Goal: Task Accomplishment & Management: Contribute content

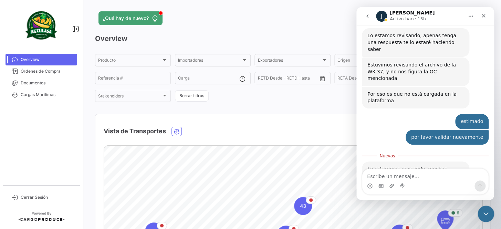
scroll to position [212, 0]
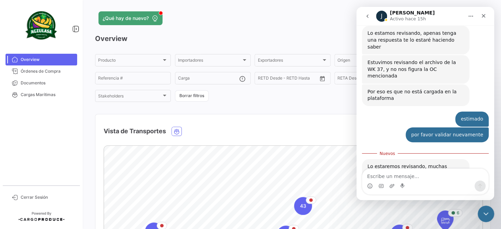
click at [423, 181] on div "Intercom Messenger" at bounding box center [425, 186] width 126 height 11
click at [418, 179] on textarea "Escribe un mensaje..." at bounding box center [425, 175] width 126 height 12
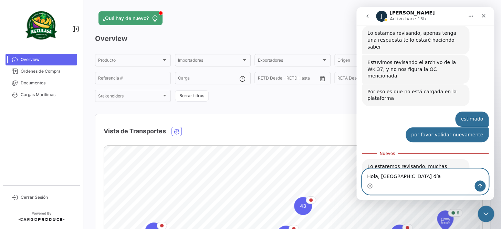
type textarea "Hola, buenos días"
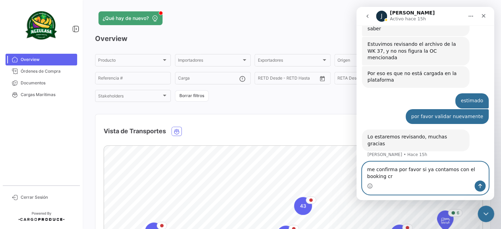
scroll to position [246, 0]
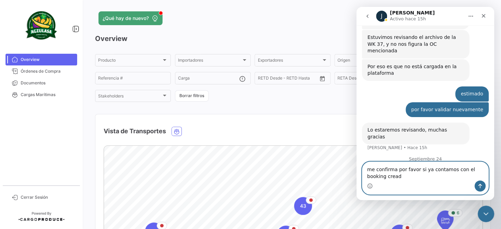
type textarea "me confirma por favor si ya contamos con el booking creado"
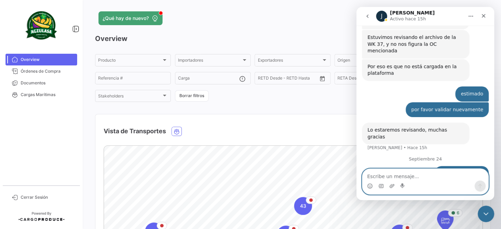
scroll to position [262, 0]
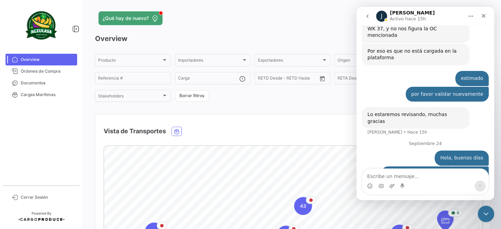
click at [256, 8] on div "¿Qué hay de nuevo? MAIROBY Overview Producto Producto Importadores Importadores…" at bounding box center [292, 114] width 417 height 229
click at [53, 83] on span "Documentos" at bounding box center [48, 83] width 54 height 6
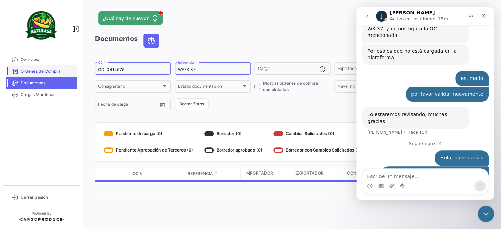
drag, startPoint x: 125, startPoint y: 68, endPoint x: 77, endPoint y: 69, distance: 47.9
click at [77, 69] on mat-sidenav-container "Overview Órdenes de Compra Documentos Cargas Marítimas Cerrar Sesión ¿Qué hay d…" at bounding box center [250, 114] width 501 height 229
paste input "UNIECPBO25370039"
type input "UNIECPBO25370039"
click at [479, 17] on div "Cerrar" at bounding box center [483, 16] width 12 height 12
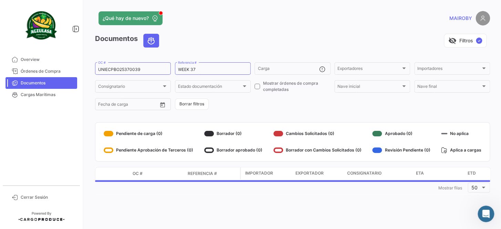
scroll to position [262, 0]
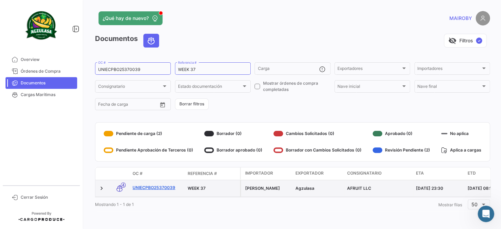
click at [159, 189] on link "UNIECPBO25370039" at bounding box center [158, 188] width 50 height 6
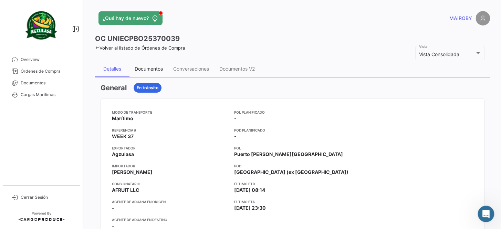
click at [151, 68] on div "Documentos" at bounding box center [149, 69] width 28 height 6
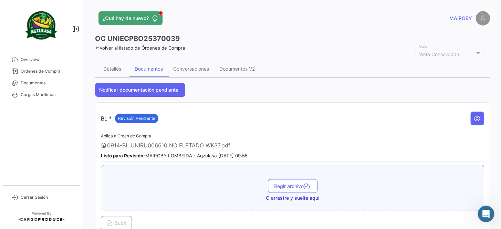
scroll to position [125, 0]
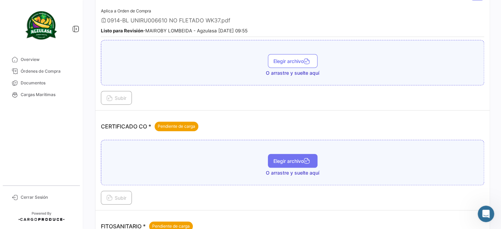
click at [286, 161] on span "Elegir archivo" at bounding box center [293, 161] width 39 height 6
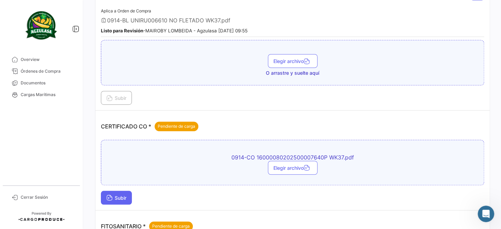
click at [115, 196] on span "Subir" at bounding box center [116, 198] width 20 height 6
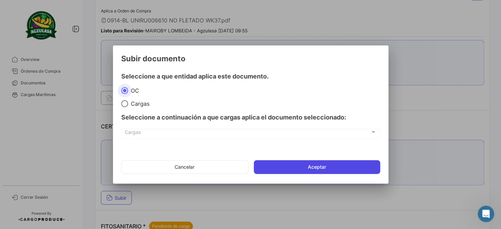
click at [321, 165] on button "Aceptar" at bounding box center [317, 167] width 126 height 14
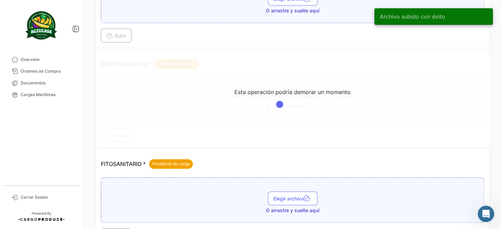
scroll to position [188, 0]
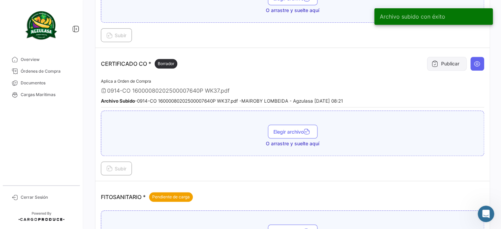
click at [436, 65] on button "Publicar" at bounding box center [447, 64] width 40 height 14
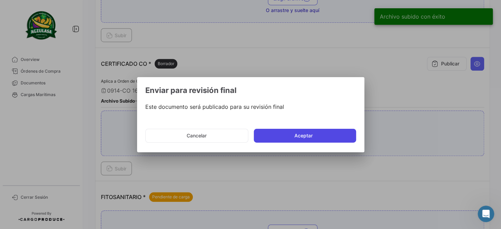
click at [304, 136] on button "Aceptar" at bounding box center [305, 136] width 102 height 14
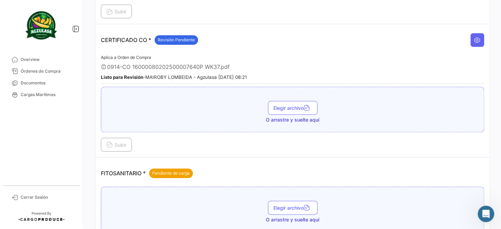
scroll to position [282, 0]
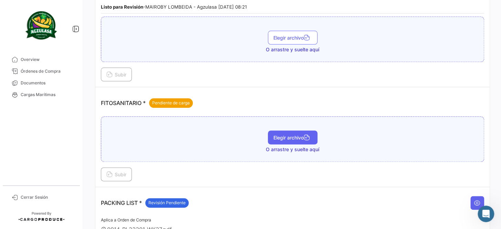
click at [290, 135] on span "Elegir archivo" at bounding box center [293, 138] width 39 height 6
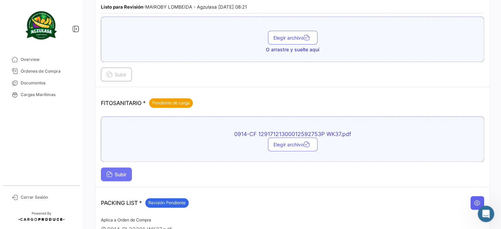
click at [123, 173] on span "Subir" at bounding box center [116, 175] width 20 height 6
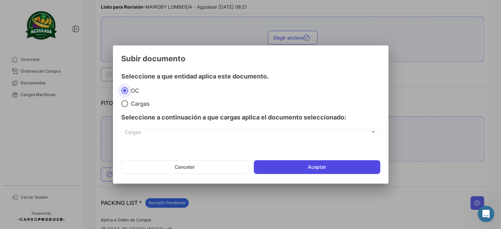
click at [301, 167] on button "Aceptar" at bounding box center [317, 167] width 126 height 14
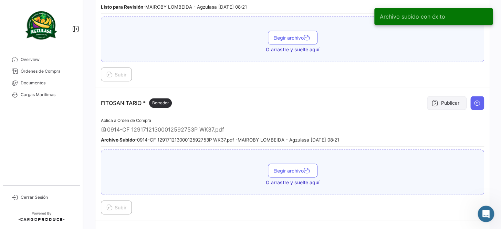
click at [435, 101] on button "Publicar" at bounding box center [447, 103] width 40 height 14
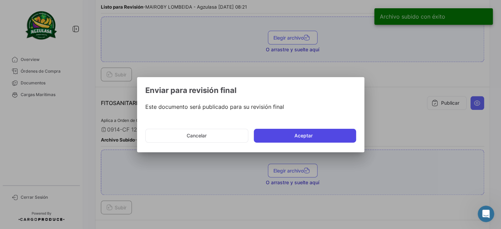
click at [268, 135] on button "Aceptar" at bounding box center [305, 136] width 102 height 14
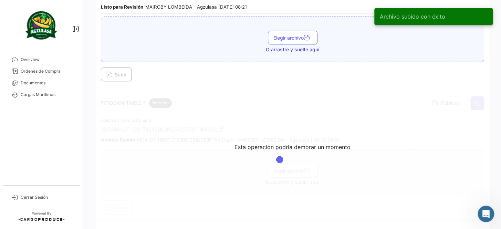
scroll to position [313, 0]
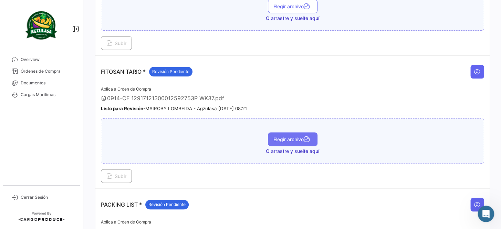
click at [286, 136] on span "Elegir archivo" at bounding box center [293, 139] width 39 height 6
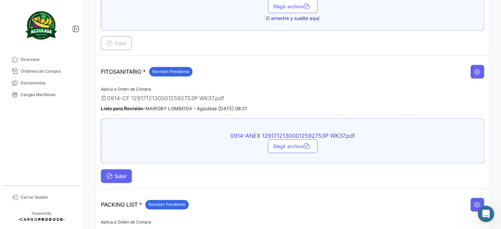
click at [124, 173] on span "Subir" at bounding box center [116, 176] width 20 height 6
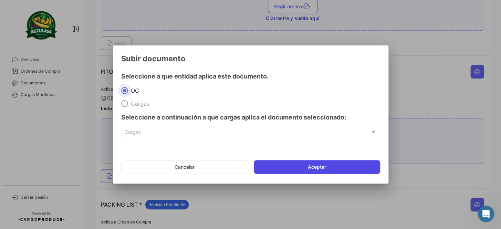
click at [296, 165] on button "Aceptar" at bounding box center [317, 167] width 126 height 14
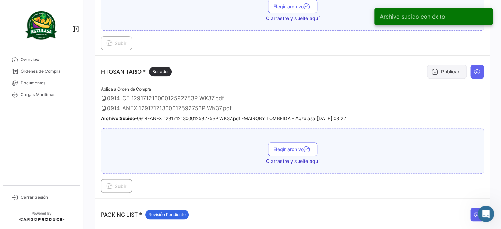
click at [435, 72] on button "Publicar" at bounding box center [447, 72] width 40 height 14
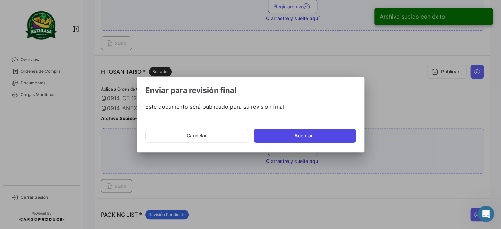
click at [285, 135] on button "Aceptar" at bounding box center [305, 136] width 102 height 14
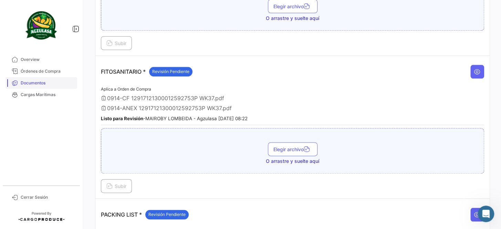
click at [45, 82] on span "Documentos" at bounding box center [48, 83] width 54 height 6
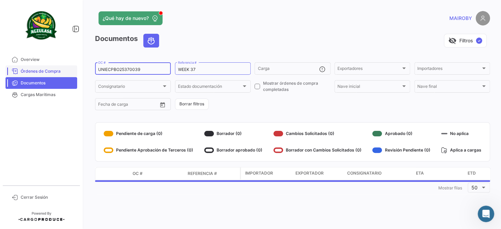
drag, startPoint x: 145, startPoint y: 67, endPoint x: 45, endPoint y: 72, distance: 99.7
click at [45, 72] on mat-sidenav-container "Overview Órdenes de Compra Documentos Cargas Marítimas Cerrar Sesión ¿Qué hay d…" at bounding box center [250, 114] width 501 height 229
paste input "GYE25380001"
type input "UNIECGYE25380001"
click at [264, 100] on form "UNIECGYE25380001 OC # WEEK 37 Referencia # Carga Exportadores Exportadores Impo…" at bounding box center [292, 86] width 395 height 50
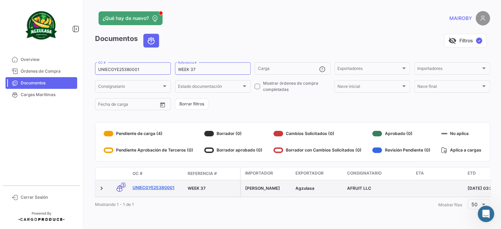
click at [141, 188] on link "UNIECGYE25380001" at bounding box center [158, 188] width 50 height 6
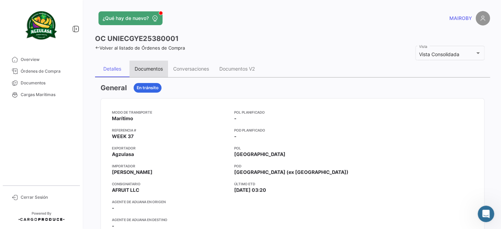
click at [154, 72] on div "Documentos" at bounding box center [149, 69] width 39 height 17
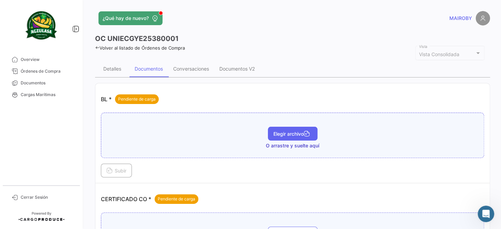
click at [282, 133] on span "Elegir archivo" at bounding box center [293, 134] width 39 height 6
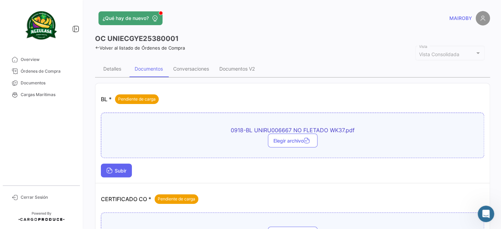
click at [124, 170] on span "Subir" at bounding box center [116, 171] width 20 height 6
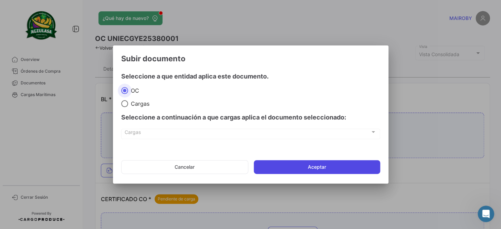
click at [305, 162] on button "Aceptar" at bounding box center [317, 167] width 126 height 14
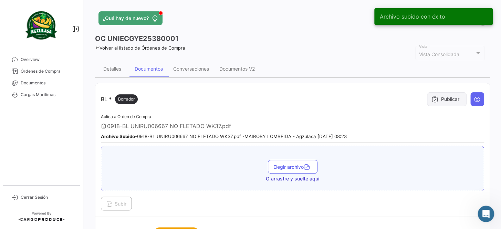
click at [439, 98] on button "Publicar" at bounding box center [447, 99] width 40 height 14
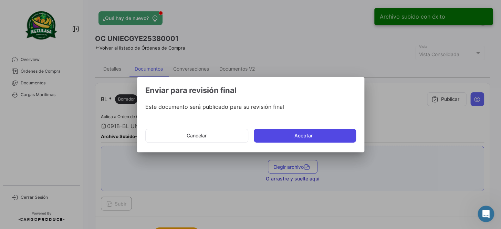
click at [313, 134] on button "Aceptar" at bounding box center [305, 136] width 102 height 14
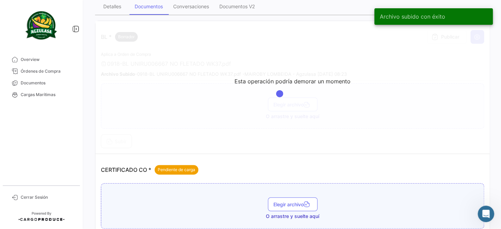
scroll to position [94, 0]
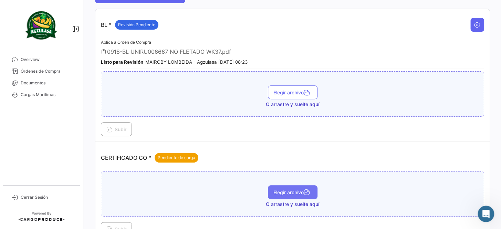
click at [290, 193] on span "Elegir archivo" at bounding box center [293, 192] width 39 height 6
click at [287, 189] on span "Elegir archivo" at bounding box center [293, 192] width 39 height 6
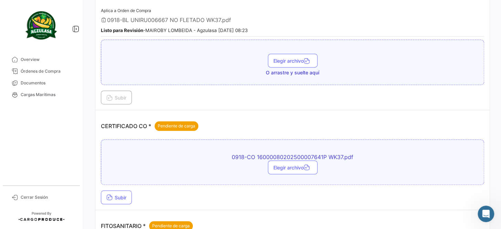
scroll to position [188, 0]
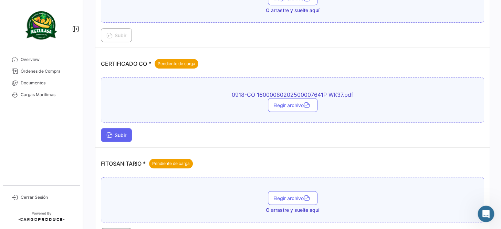
click at [116, 132] on span "Subir" at bounding box center [116, 135] width 20 height 6
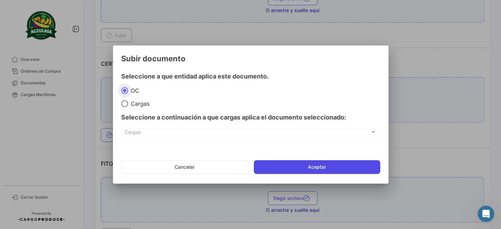
click at [308, 165] on button "Aceptar" at bounding box center [317, 167] width 126 height 14
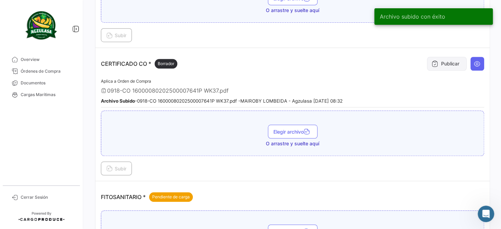
click at [432, 64] on icon at bounding box center [435, 63] width 7 height 7
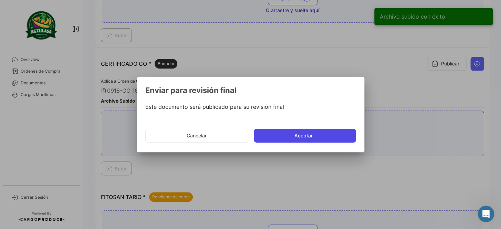
click at [312, 131] on button "Aceptar" at bounding box center [305, 136] width 102 height 14
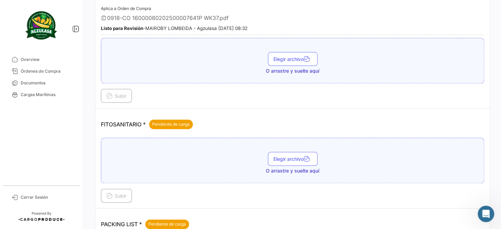
scroll to position [282, 0]
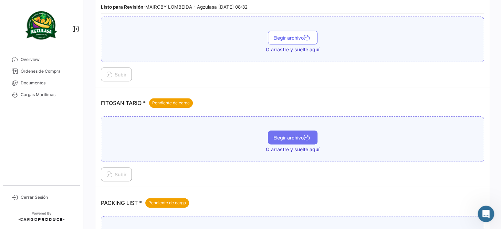
click at [304, 135] on icon "button" at bounding box center [307, 138] width 6 height 6
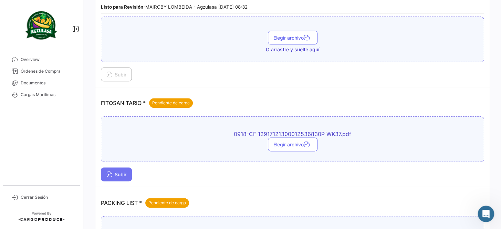
click at [123, 173] on span "Subir" at bounding box center [116, 175] width 20 height 6
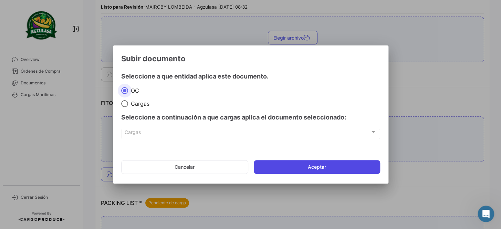
click at [325, 167] on button "Aceptar" at bounding box center [317, 167] width 126 height 14
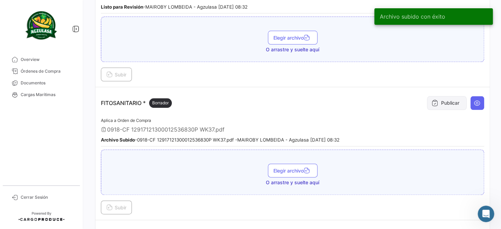
click at [446, 102] on button "Publicar" at bounding box center [447, 103] width 40 height 14
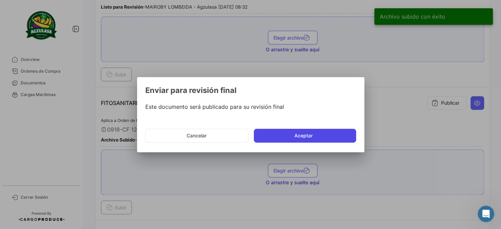
click at [307, 138] on button "Aceptar" at bounding box center [305, 136] width 102 height 14
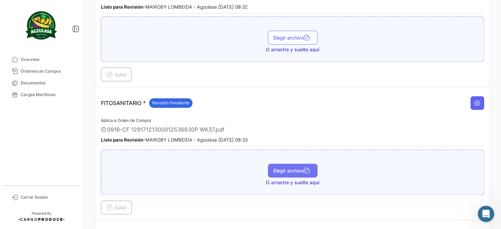
click at [301, 168] on span "Elegir archivo" at bounding box center [293, 171] width 39 height 6
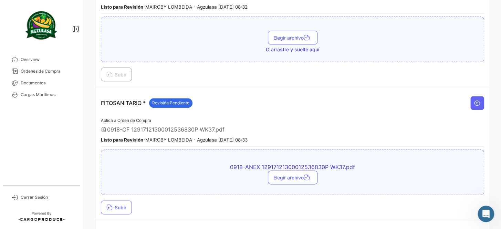
scroll to position [313, 0]
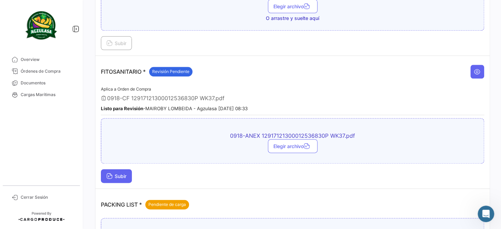
click at [118, 173] on span "Subir" at bounding box center [116, 176] width 20 height 6
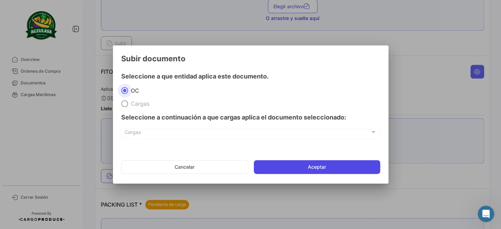
click at [312, 169] on button "Aceptar" at bounding box center [317, 167] width 126 height 14
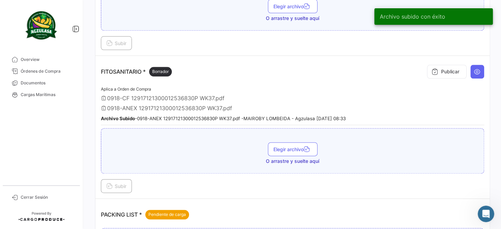
click at [439, 76] on div "Publicar" at bounding box center [454, 71] width 60 height 21
click at [439, 72] on button "Publicar" at bounding box center [447, 72] width 40 height 14
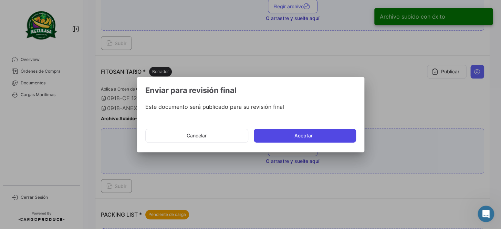
click at [277, 138] on button "Aceptar" at bounding box center [305, 136] width 102 height 14
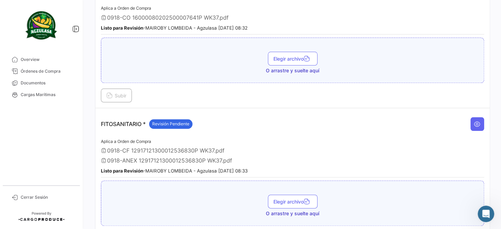
scroll to position [292, 0]
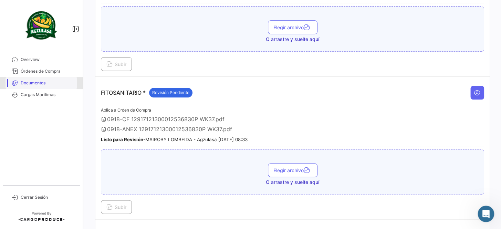
click at [40, 84] on span "Documentos" at bounding box center [48, 83] width 54 height 6
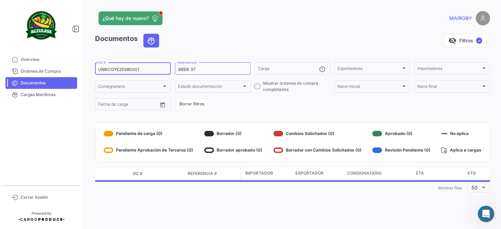
drag, startPoint x: 107, startPoint y: 69, endPoint x: 82, endPoint y: 71, distance: 24.5
click at [82, 71] on mat-sidenav-container "Overview Órdenes de Compra Documentos Cargas Marítimas Cerrar Sesión ¿Qué hay d…" at bounding box center [250, 114] width 501 height 229
paste input "12917121300012570915P"
type input "12917121300012570915P"
drag, startPoint x: 151, startPoint y: 67, endPoint x: 54, endPoint y: 72, distance: 96.6
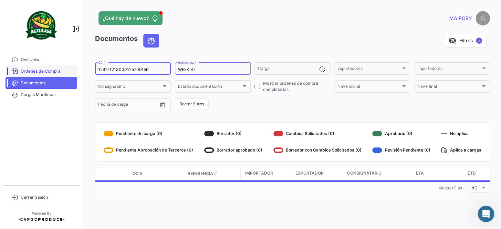
click at [54, 72] on mat-sidenav-container "Overview Órdenes de Compra Documentos Cargas Marítimas Cerrar Sesión ¿Qué hay d…" at bounding box center [250, 114] width 501 height 229
click at [271, 116] on div "Documentos visibility_off Filtros ✓ OC # WEEK 37 Referencia # Carga Exportadore…" at bounding box center [292, 114] width 395 height 161
click at [140, 68] on input "OC #" at bounding box center [133, 69] width 70 height 5
paste input "UNIECGYE25370009"
type input "UNIECGYE25370009"
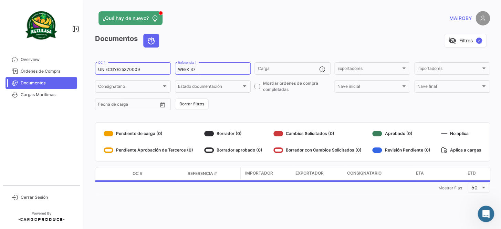
click at [238, 97] on form "UNIECGYE25370009 OC # WEEK 37 Referencia # Carga Exportadores Exportadores Impo…" at bounding box center [292, 86] width 395 height 50
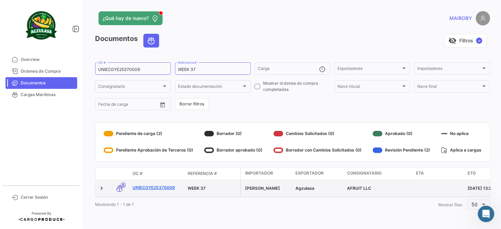
click at [168, 187] on link "UNIECGYE25370009" at bounding box center [158, 188] width 50 height 6
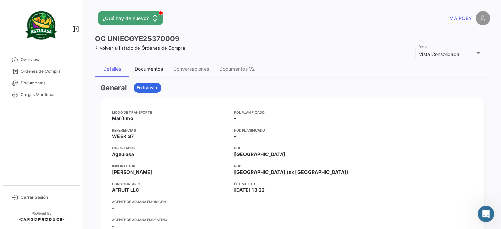
click at [151, 69] on div "Documentos" at bounding box center [149, 69] width 28 height 6
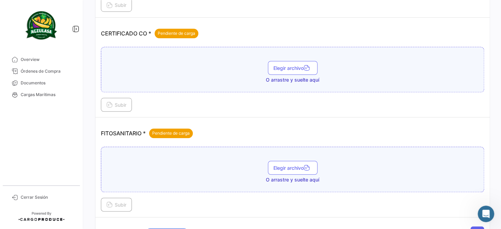
scroll to position [156, 0]
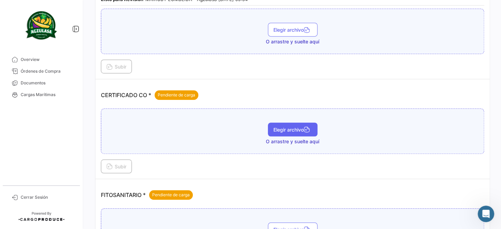
click at [294, 132] on button "Elegir archivo" at bounding box center [293, 130] width 50 height 14
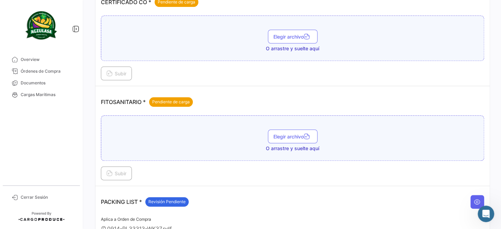
scroll to position [250, 0]
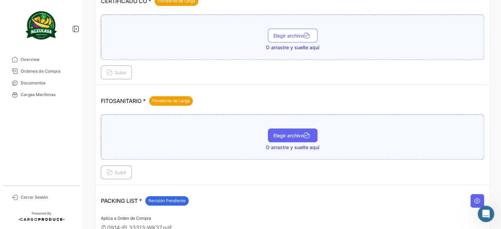
click at [282, 135] on span "Elegir archivo" at bounding box center [293, 136] width 39 height 6
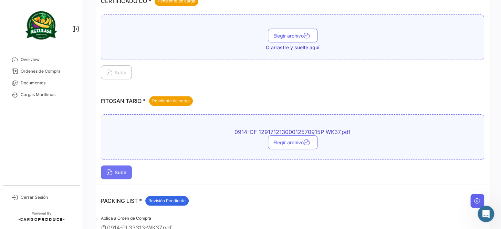
click at [124, 169] on span "Subir" at bounding box center [116, 172] width 20 height 6
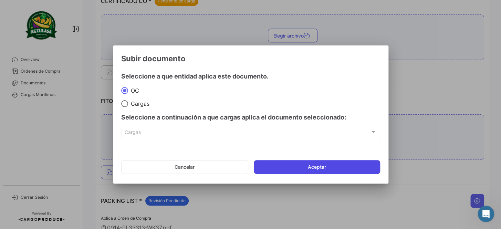
click at [279, 166] on button "Aceptar" at bounding box center [317, 167] width 126 height 14
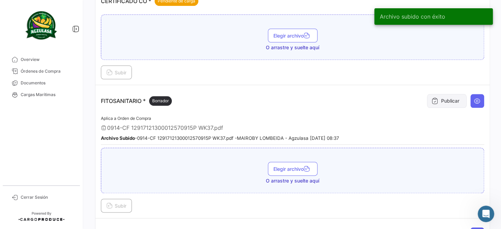
click at [442, 99] on button "Publicar" at bounding box center [447, 101] width 40 height 14
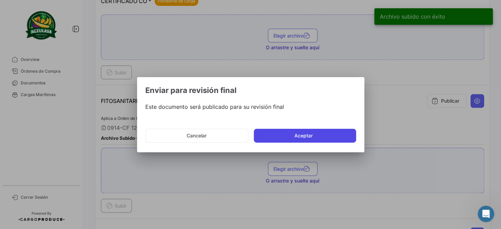
click at [299, 136] on button "Aceptar" at bounding box center [305, 136] width 102 height 14
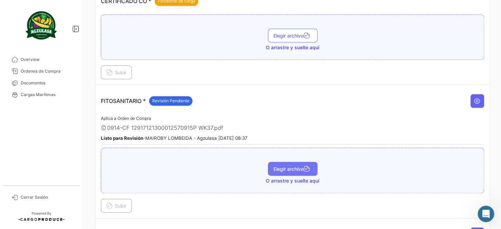
click at [302, 166] on span "Elegir archivo" at bounding box center [293, 169] width 39 height 6
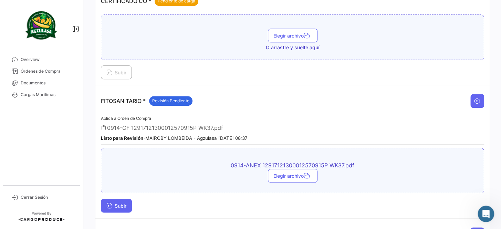
click at [117, 203] on span "Subir" at bounding box center [116, 206] width 20 height 6
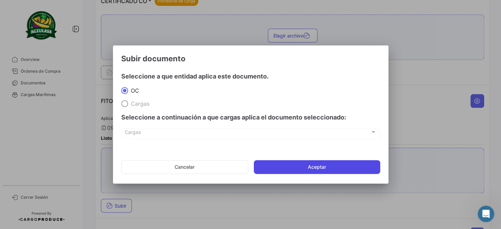
click at [303, 167] on button "Aceptar" at bounding box center [317, 167] width 126 height 14
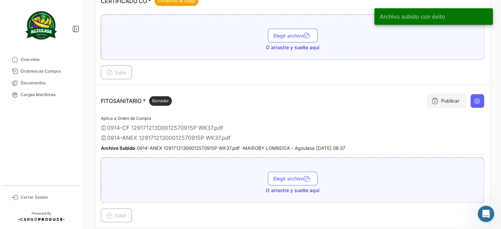
click at [438, 100] on button "Publicar" at bounding box center [447, 101] width 40 height 14
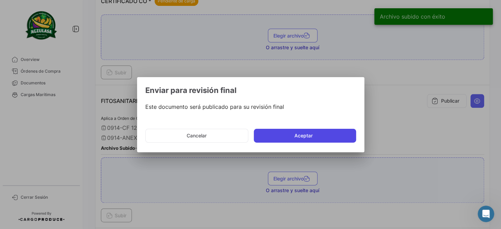
click at [330, 137] on button "Aceptar" at bounding box center [305, 136] width 102 height 14
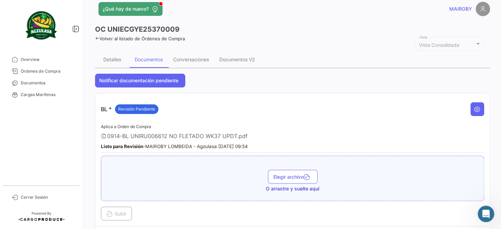
scroll to position [0, 0]
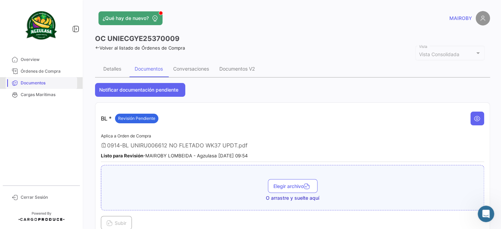
click at [54, 88] on link "Documentos" at bounding box center [42, 83] width 72 height 12
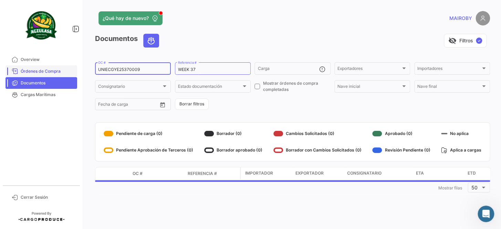
drag, startPoint x: 149, startPoint y: 69, endPoint x: 69, endPoint y: 69, distance: 79.6
click at [69, 69] on mat-sidenav-container "Overview Órdenes de Compra Documentos Cargas Marítimas Cerrar Sesión ¿Qué hay d…" at bounding box center [250, 114] width 501 height 229
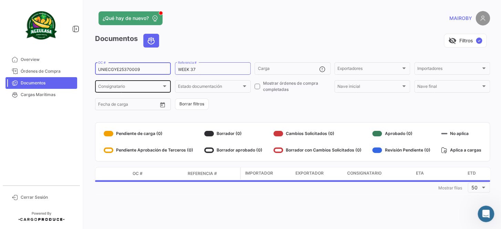
paste input "259169040"
type input "259169040"
click at [252, 97] on form "259169040 OC # WEEK 37 Referencia # Carga Exportadores Exportadores Importadore…" at bounding box center [292, 86] width 395 height 50
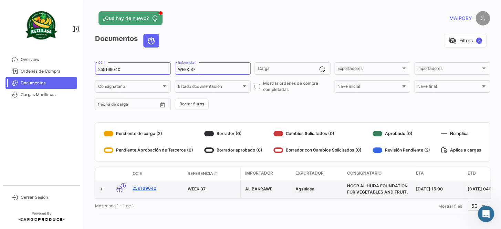
click at [147, 187] on link "259169040" at bounding box center [158, 188] width 50 height 6
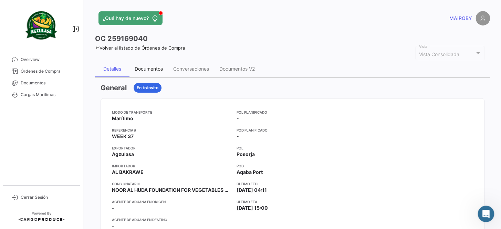
click at [152, 69] on div "Documentos" at bounding box center [149, 69] width 28 height 6
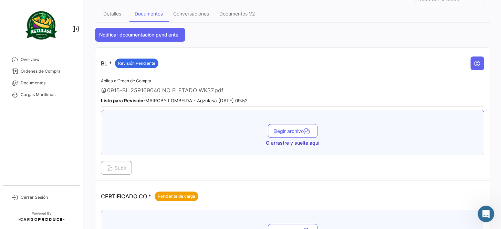
scroll to position [125, 0]
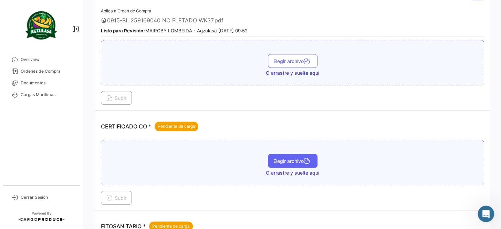
click at [303, 160] on span "Elegir archivo" at bounding box center [293, 161] width 39 height 6
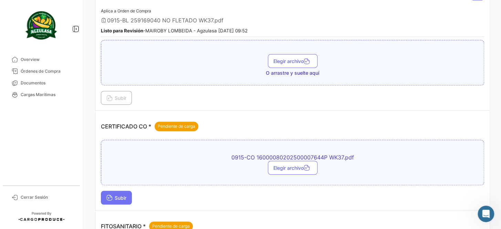
click at [121, 195] on span "Subir" at bounding box center [116, 198] width 20 height 6
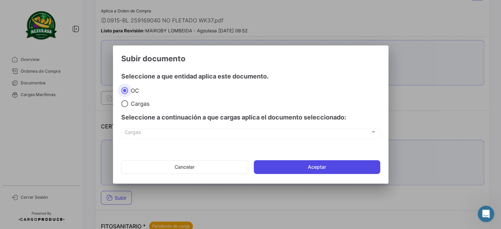
click at [326, 164] on button "Aceptar" at bounding box center [317, 167] width 126 height 14
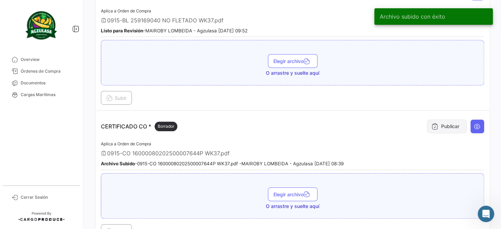
click at [448, 120] on button "Publicar" at bounding box center [447, 127] width 40 height 14
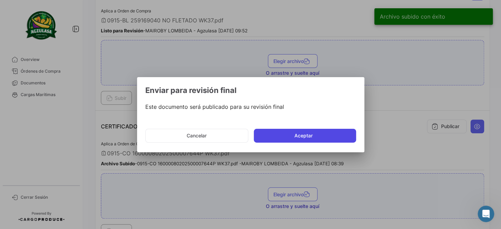
click at [298, 135] on button "Aceptar" at bounding box center [305, 136] width 102 height 14
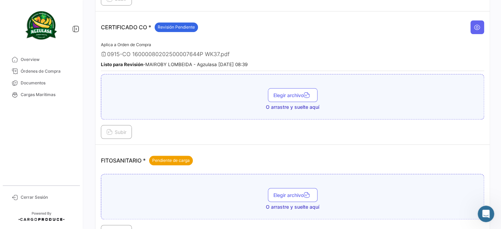
scroll to position [250, 0]
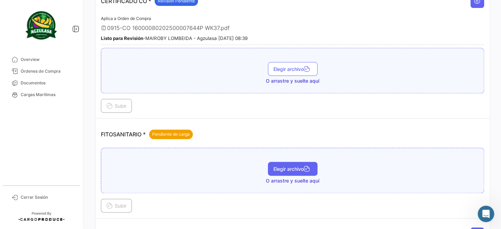
click at [294, 166] on span "Elegir archivo" at bounding box center [293, 169] width 39 height 6
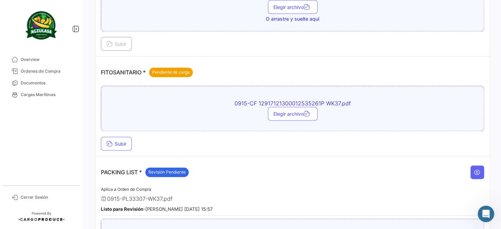
scroll to position [313, 0]
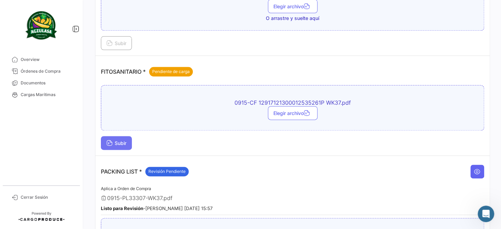
click at [119, 140] on span "Subir" at bounding box center [116, 143] width 20 height 6
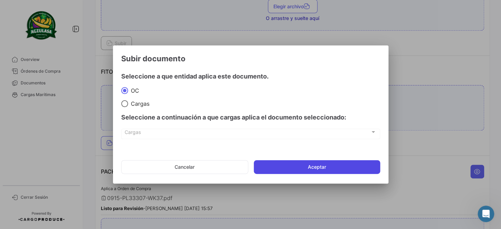
click at [298, 167] on button "Aceptar" at bounding box center [317, 167] width 126 height 14
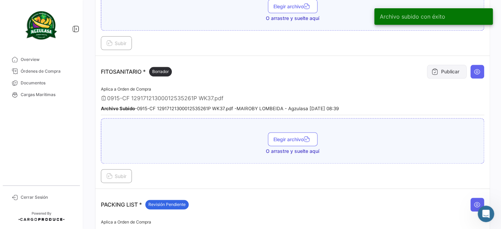
click at [451, 70] on button "Publicar" at bounding box center [447, 72] width 40 height 14
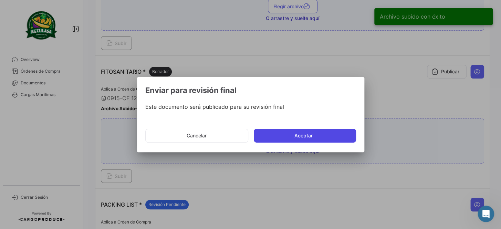
click at [304, 131] on button "Aceptar" at bounding box center [305, 136] width 102 height 14
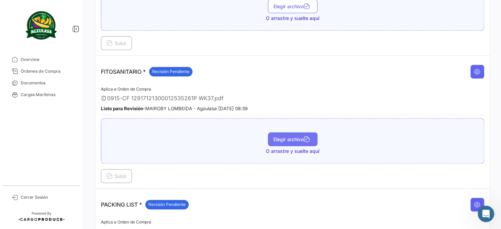
click at [306, 137] on icon "button" at bounding box center [307, 140] width 6 height 6
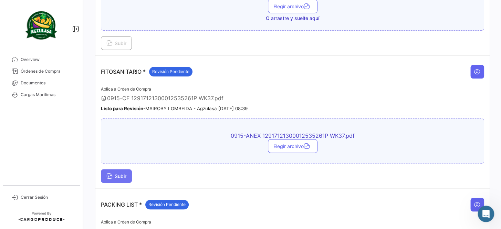
click at [110, 174] on icon at bounding box center [109, 177] width 6 height 6
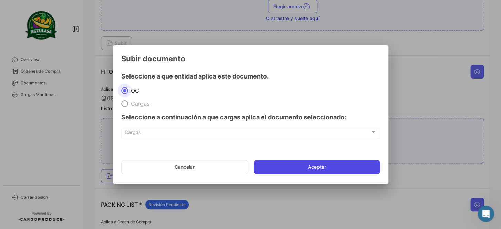
click at [280, 167] on button "Aceptar" at bounding box center [317, 167] width 126 height 14
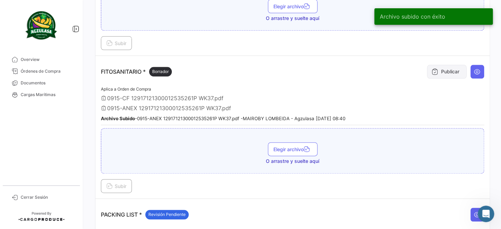
click at [443, 72] on button "Publicar" at bounding box center [447, 72] width 40 height 14
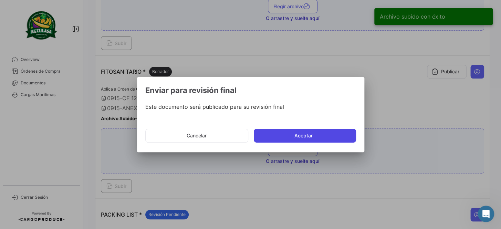
click at [299, 134] on button "Aceptar" at bounding box center [305, 136] width 102 height 14
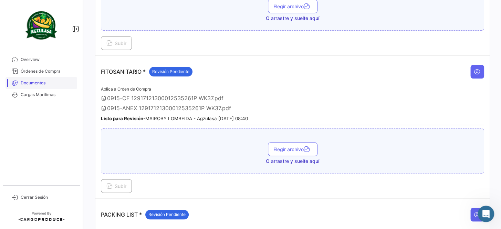
click at [49, 81] on span "Documentos" at bounding box center [48, 83] width 54 height 6
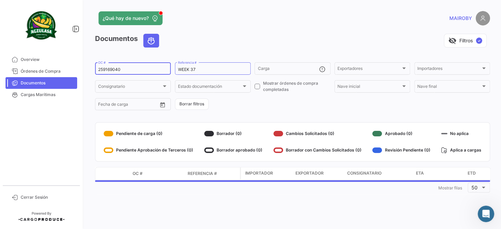
drag, startPoint x: 123, startPoint y: 69, endPoint x: 79, endPoint y: 67, distance: 44.1
click at [79, 67] on mat-sidenav-container "Overview Órdenes de Compra Documentos Cargas Marítimas Cerrar Sesión ¿Qué hay d…" at bounding box center [250, 114] width 501 height 229
paste input "GQL041359"
type input "GQL0413590"
click at [259, 101] on form "GQL0413590 OC # WEEK 37 Referencia # Carga Exportadores Exportadores Importador…" at bounding box center [292, 86] width 395 height 50
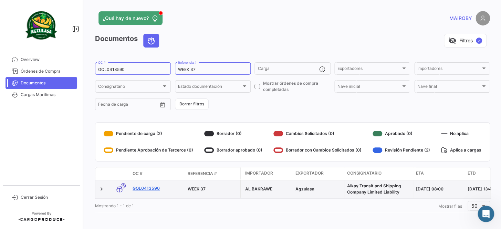
click at [151, 189] on link "GQL0413590" at bounding box center [158, 188] width 50 height 6
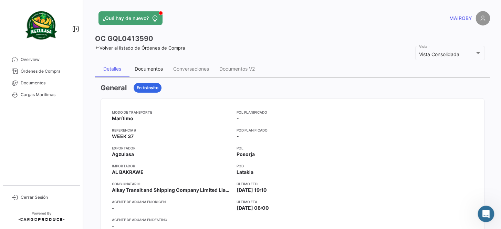
click at [135, 66] on div "Documentos" at bounding box center [149, 69] width 28 height 6
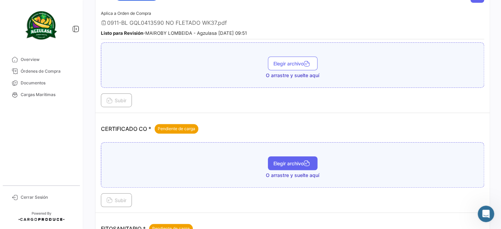
scroll to position [125, 0]
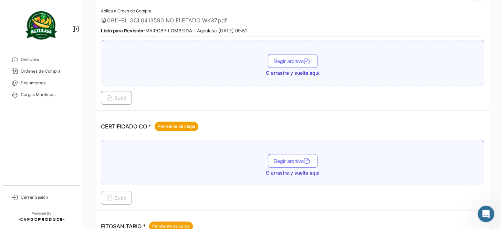
click at [299, 166] on div "Elegir archivo O arrastre y suelte aquí" at bounding box center [293, 165] width 376 height 22
click at [299, 163] on button "Elegir archivo" at bounding box center [293, 161] width 50 height 14
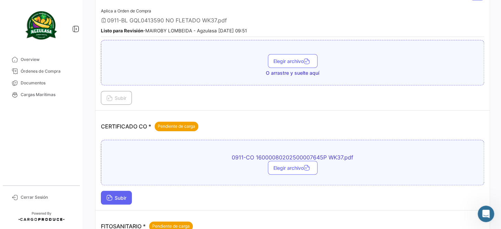
click at [119, 195] on span "Subir" at bounding box center [116, 198] width 20 height 6
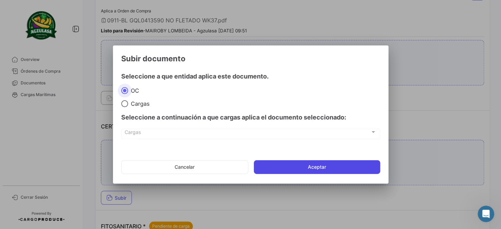
click at [313, 166] on button "Aceptar" at bounding box center [317, 167] width 126 height 14
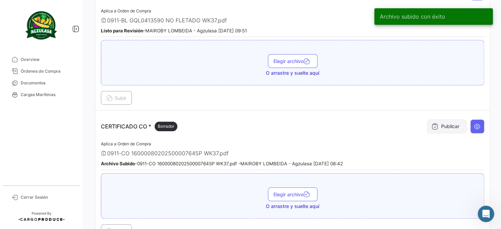
click at [449, 127] on button "Publicar" at bounding box center [447, 127] width 40 height 14
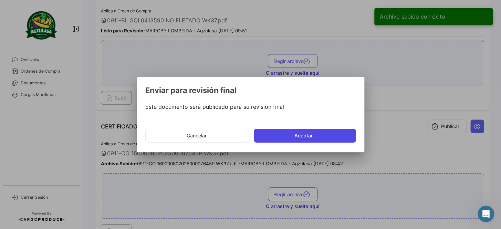
click at [321, 134] on button "Aceptar" at bounding box center [305, 136] width 102 height 14
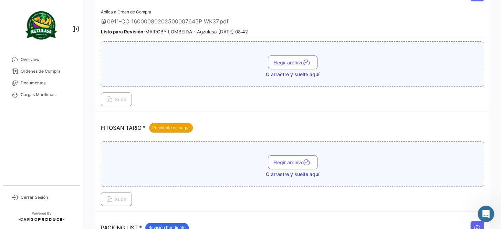
scroll to position [282, 0]
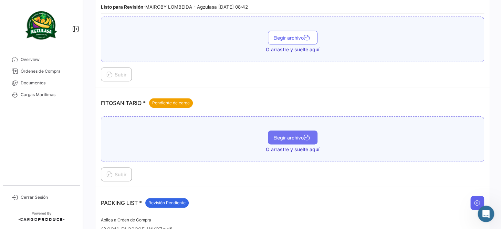
click at [294, 131] on button "Elegir archivo" at bounding box center [293, 138] width 50 height 14
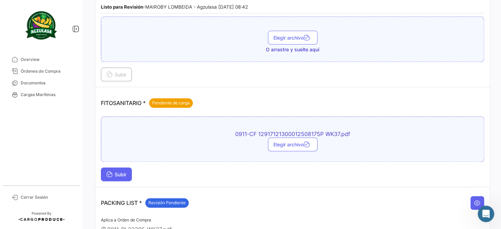
click at [124, 172] on span "Subir" at bounding box center [116, 175] width 20 height 6
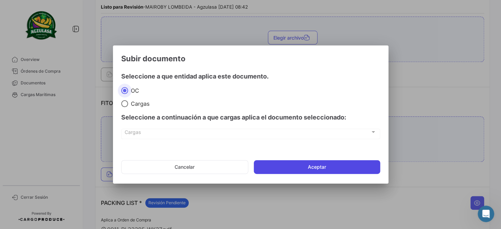
click at [294, 169] on button "Aceptar" at bounding box center [317, 167] width 126 height 14
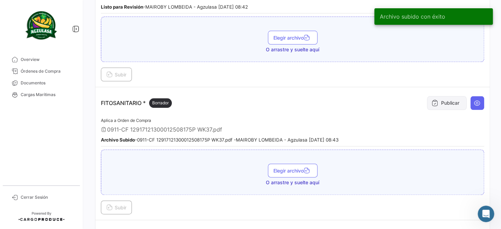
click at [441, 97] on button "Publicar" at bounding box center [447, 103] width 40 height 14
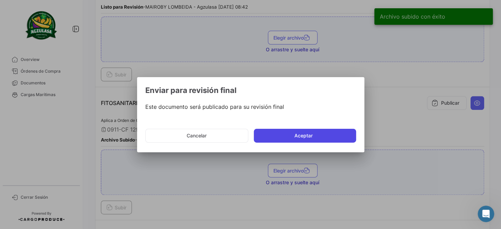
click at [315, 130] on button "Aceptar" at bounding box center [305, 136] width 102 height 14
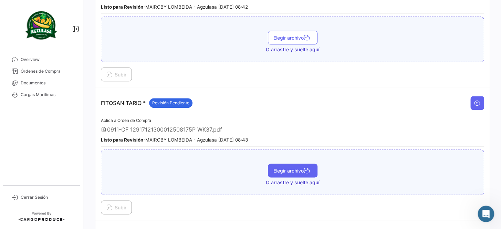
click at [284, 168] on span "Elegir archivo" at bounding box center [293, 171] width 39 height 6
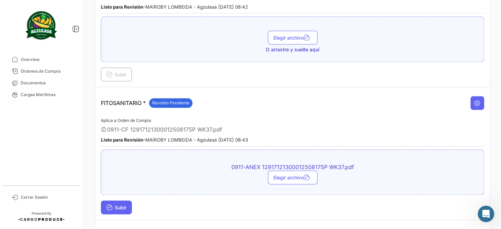
click at [111, 205] on icon at bounding box center [109, 208] width 6 height 6
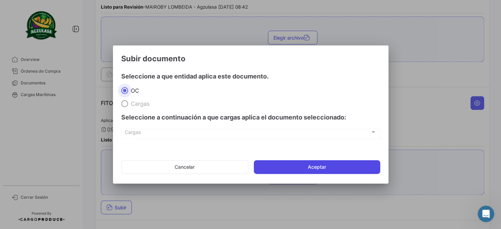
click at [325, 167] on button "Aceptar" at bounding box center [317, 167] width 126 height 14
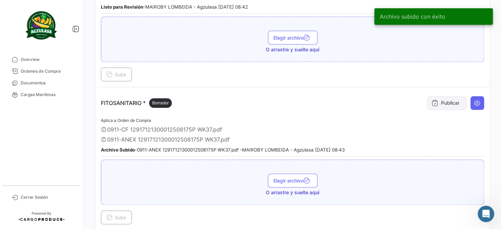
click at [432, 100] on icon at bounding box center [435, 103] width 7 height 7
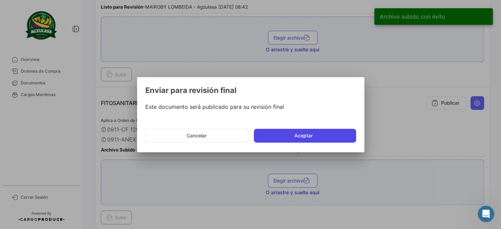
click at [264, 141] on button "Aceptar" at bounding box center [305, 136] width 102 height 14
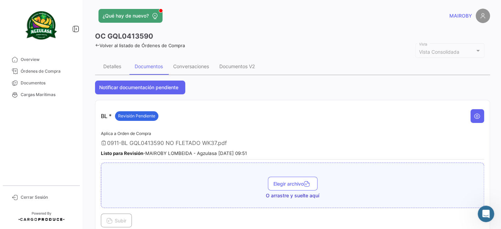
scroll to position [0, 0]
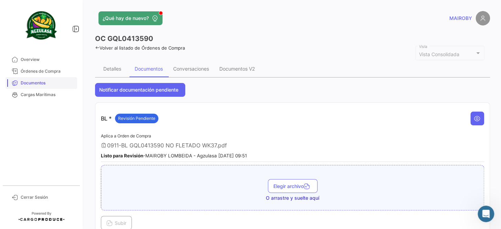
click at [55, 86] on span "Documentos" at bounding box center [48, 83] width 54 height 6
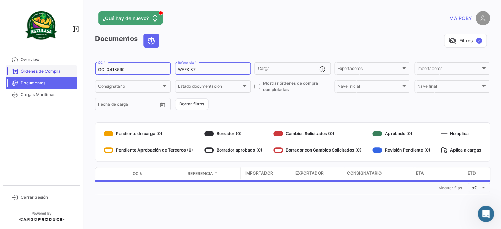
drag, startPoint x: 90, startPoint y: 70, endPoint x: 63, endPoint y: 72, distance: 27.6
click at [63, 72] on mat-sidenav-container "Overview Órdenes de Compra Documentos Cargas Marítimas Cerrar Sesión ¿Qué hay d…" at bounding box center [250, 114] width 501 height 229
paste input "EBKG14173552"
type input "EBKG14173552"
click at [273, 102] on form "EBKG14173552 OC # WEEK 37 Referencia # Carga Exportadores Exportadores Importad…" at bounding box center [292, 86] width 395 height 50
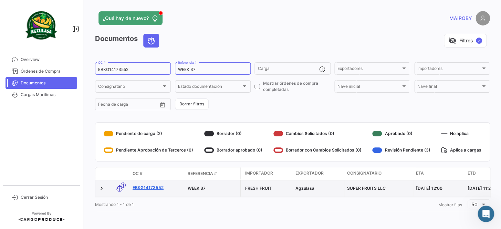
click at [148, 185] on link "EBKG14173552" at bounding box center [158, 188] width 50 height 6
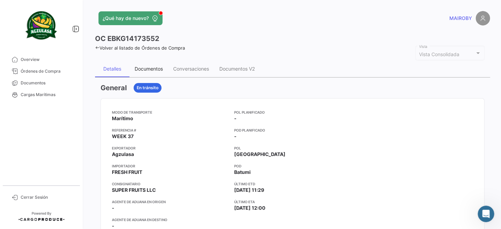
click at [146, 72] on div "Documentos" at bounding box center [149, 69] width 39 height 17
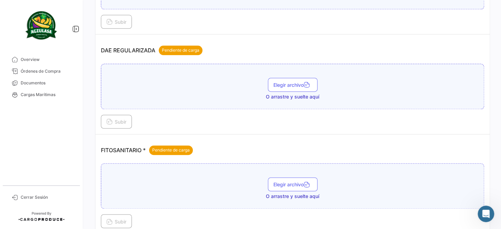
scroll to position [345, 0]
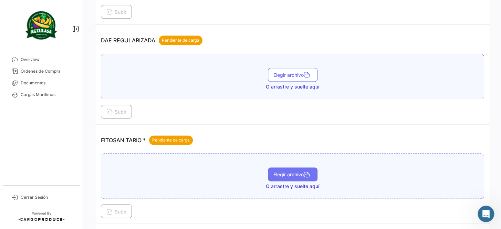
click at [293, 167] on button "Elegir archivo" at bounding box center [293, 174] width 50 height 14
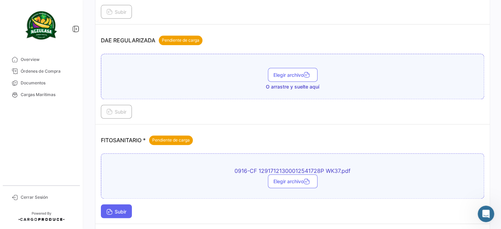
click at [114, 208] on span "Subir" at bounding box center [116, 211] width 20 height 6
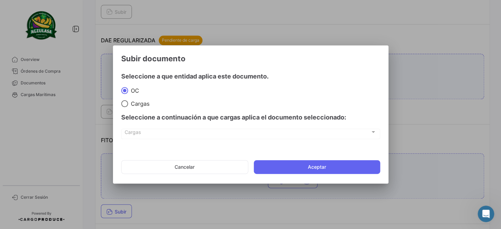
click at [331, 153] on app-documents-upload-select "Subir documento Seleccione a que entidad aplica este documento. OC Cargas Selec…" at bounding box center [250, 116] width 259 height 125
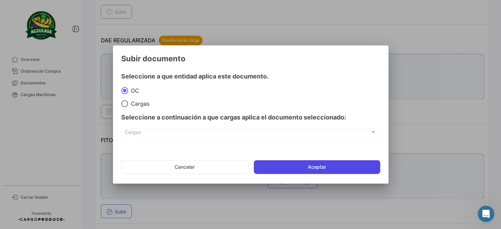
click at [324, 163] on button "Aceptar" at bounding box center [317, 167] width 126 height 14
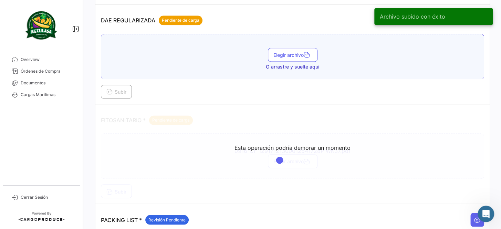
scroll to position [407, 0]
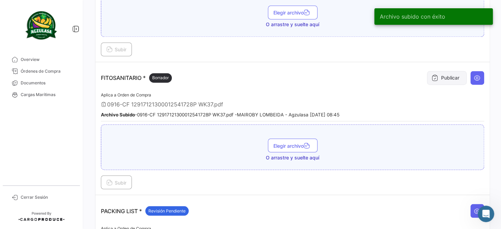
click at [438, 75] on button "Publicar" at bounding box center [447, 78] width 40 height 14
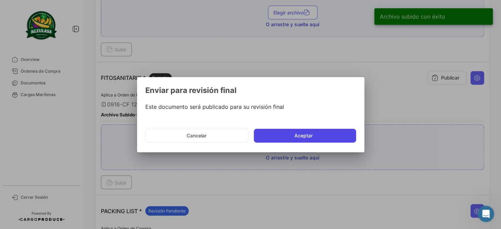
click at [312, 132] on button "Aceptar" at bounding box center [305, 136] width 102 height 14
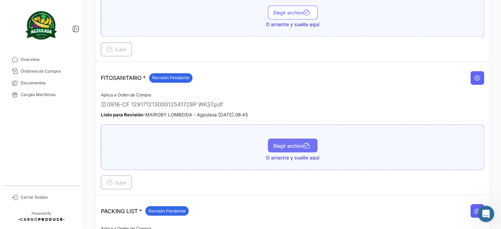
click at [268, 142] on button "Elegir archivo" at bounding box center [293, 145] width 50 height 14
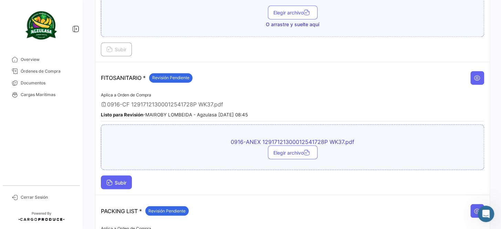
click at [126, 179] on span "Subir" at bounding box center [116, 182] width 20 height 6
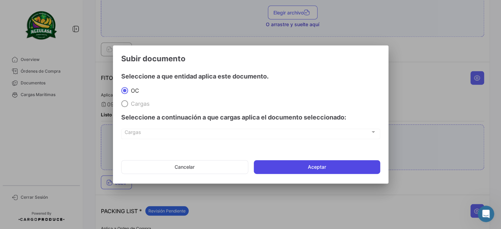
click at [307, 166] on button "Aceptar" at bounding box center [317, 167] width 126 height 14
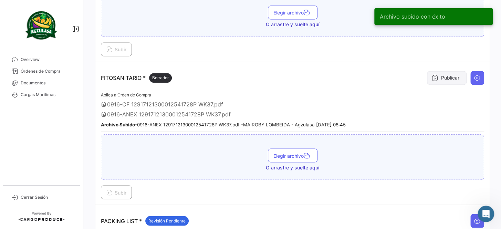
click at [452, 71] on button "Publicar" at bounding box center [447, 78] width 40 height 14
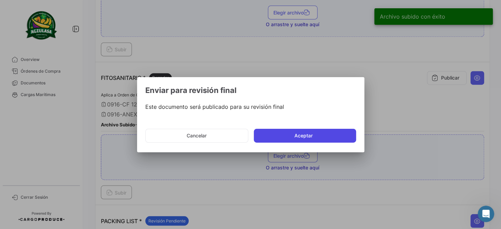
click at [301, 129] on button "Aceptar" at bounding box center [305, 136] width 102 height 14
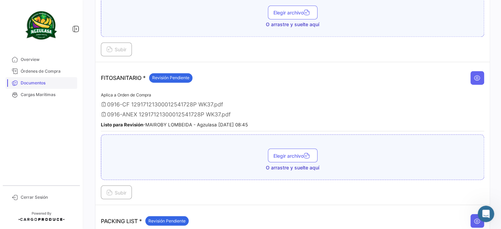
click at [34, 81] on span "Documentos" at bounding box center [48, 83] width 54 height 6
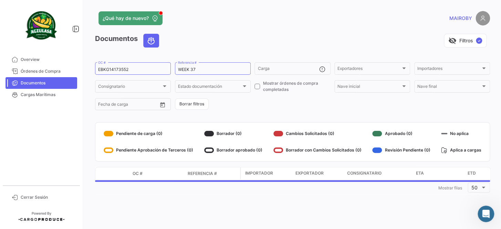
drag, startPoint x: 131, startPoint y: 66, endPoint x: 86, endPoint y: 71, distance: 45.4
click at [85, 71] on div "¿Qué hay de nuevo? MAIROBY Documentos visibility_off Filtros ✓ EBKG14173552 OC …" at bounding box center [292, 114] width 417 height 229
drag, startPoint x: 129, startPoint y: 71, endPoint x: 77, endPoint y: 74, distance: 52.1
click at [77, 74] on mat-sidenav-container "Overview Órdenes de Compra Documentos Cargas Marítimas Cerrar Sesión ¿Qué hay d…" at bounding box center [250, 114] width 501 height 229
paste input "GQL041366"
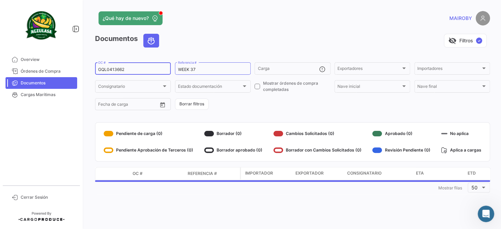
type input "GQL0413662"
click at [255, 105] on form "GQL0413662 OC # WEEK 37 Referencia # Carga Exportadores Exportadores Importador…" at bounding box center [292, 86] width 395 height 50
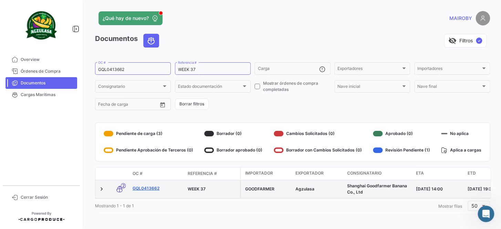
click at [154, 187] on link "GQL0413662" at bounding box center [158, 188] width 50 height 6
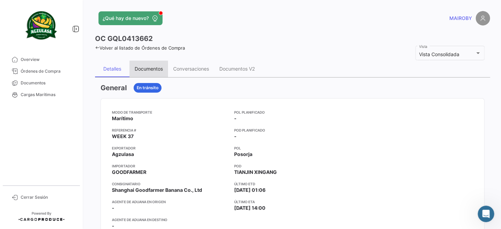
click at [155, 68] on div "Documentos" at bounding box center [149, 69] width 28 height 6
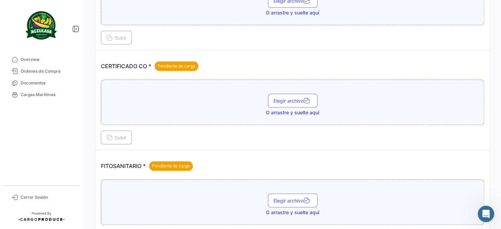
scroll to position [188, 0]
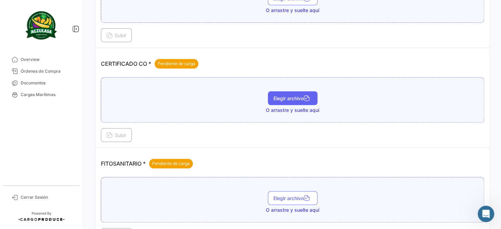
click at [287, 99] on span "Elegir archivo" at bounding box center [293, 98] width 39 height 6
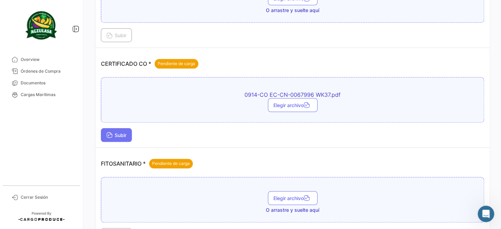
click at [122, 134] on span "Subir" at bounding box center [116, 135] width 20 height 6
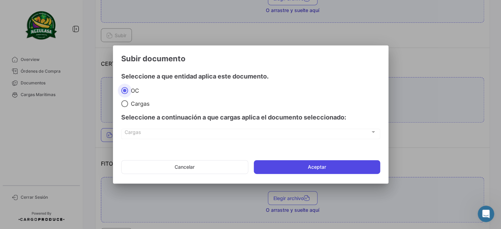
click at [294, 166] on button "Aceptar" at bounding box center [317, 167] width 126 height 14
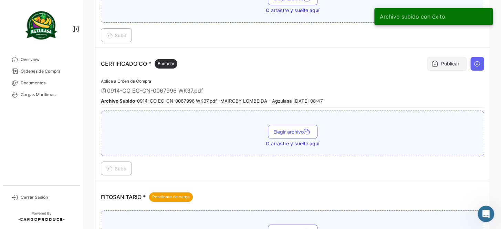
click at [437, 60] on button "Publicar" at bounding box center [447, 64] width 40 height 14
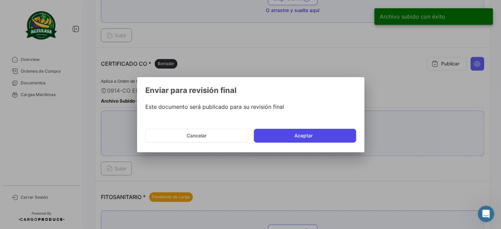
click at [289, 131] on button "Aceptar" at bounding box center [305, 136] width 102 height 14
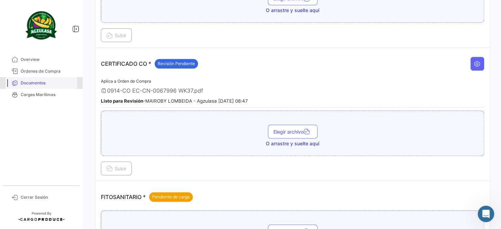
click at [45, 83] on span "Documentos" at bounding box center [48, 83] width 54 height 6
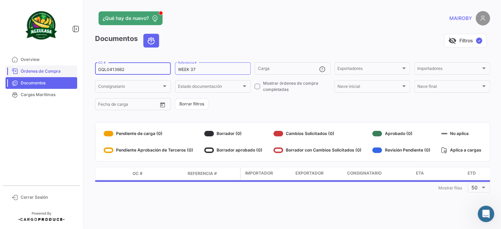
drag, startPoint x: 128, startPoint y: 70, endPoint x: 67, endPoint y: 72, distance: 61.0
click at [67, 72] on mat-sidenav-container "Overview Órdenes de Compra Documentos Cargas Marítimas Cerrar Sesión ¿Qué hay d…" at bounding box center [250, 114] width 501 height 229
paste input "8"
type input "GQL0413668"
click at [274, 105] on form "GQL0413668 OC # WEEK 37 Referencia # Carga Exportadores Exportadores Importador…" at bounding box center [292, 86] width 395 height 50
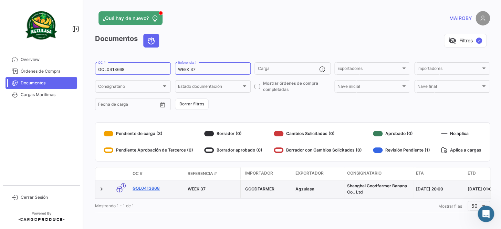
click at [153, 189] on link "GQL0413668" at bounding box center [158, 188] width 50 height 6
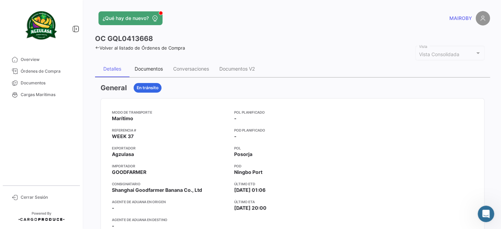
click at [147, 71] on div "Documentos" at bounding box center [149, 69] width 28 height 6
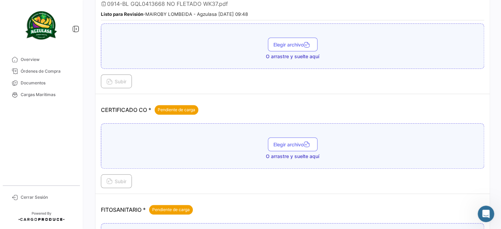
scroll to position [156, 0]
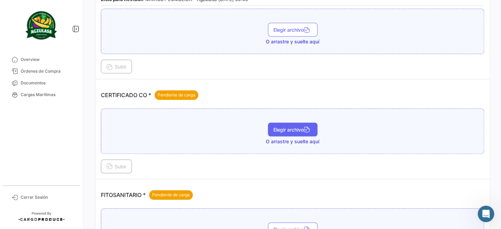
click at [289, 127] on span "Elegir archivo" at bounding box center [293, 130] width 39 height 6
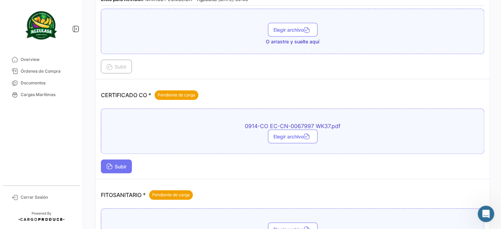
click at [121, 167] on span "Subir" at bounding box center [116, 167] width 20 height 6
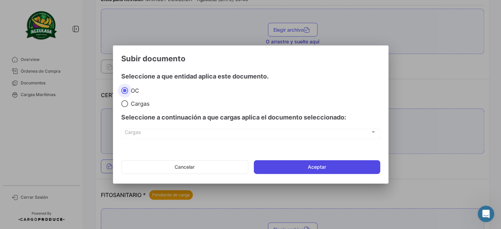
click at [310, 164] on button "Aceptar" at bounding box center [317, 167] width 126 height 14
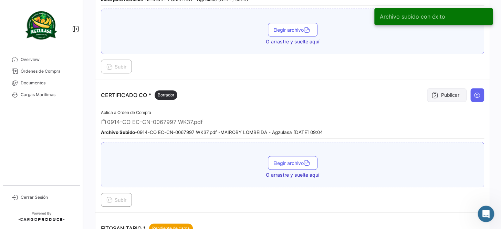
click at [444, 94] on button "Publicar" at bounding box center [447, 95] width 40 height 14
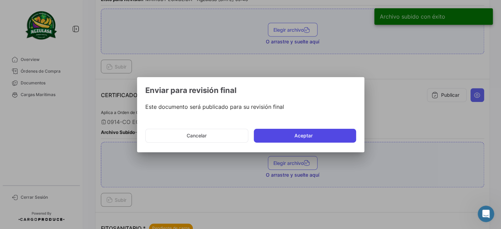
click at [289, 134] on button "Aceptar" at bounding box center [305, 136] width 102 height 14
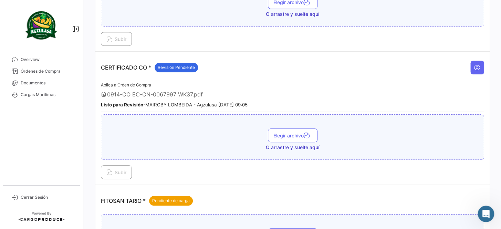
scroll to position [313, 0]
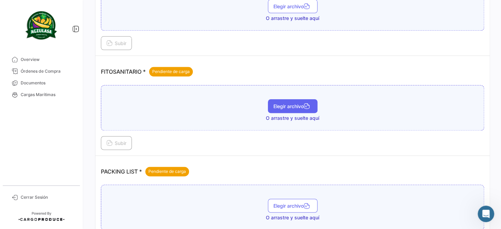
click at [302, 107] on button "Elegir archivo" at bounding box center [293, 106] width 50 height 14
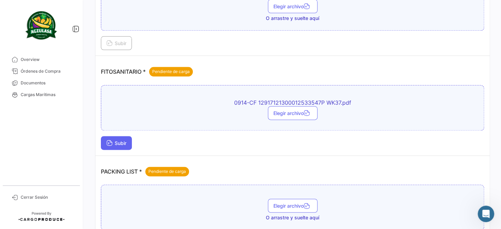
click at [125, 140] on span "Subir" at bounding box center [116, 143] width 20 height 6
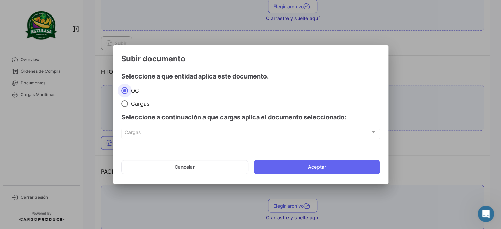
click at [320, 168] on button "Aceptar" at bounding box center [317, 167] width 126 height 14
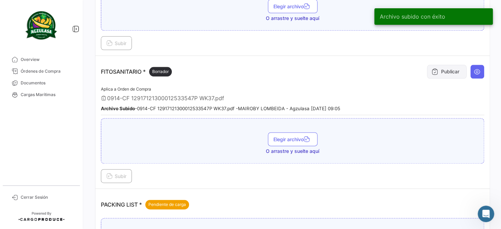
click at [448, 65] on button "Publicar" at bounding box center [447, 72] width 40 height 14
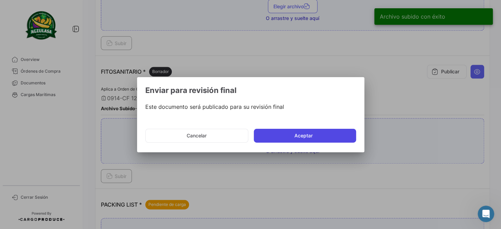
click at [279, 132] on button "Aceptar" at bounding box center [305, 136] width 102 height 14
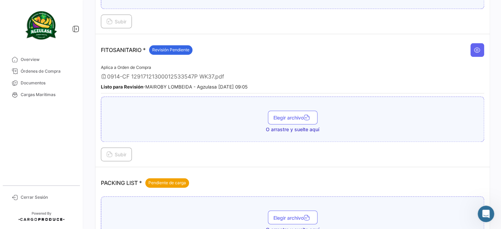
scroll to position [376, 0]
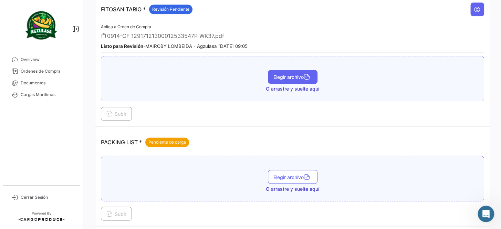
click at [295, 74] on span "Elegir archivo" at bounding box center [293, 77] width 39 height 6
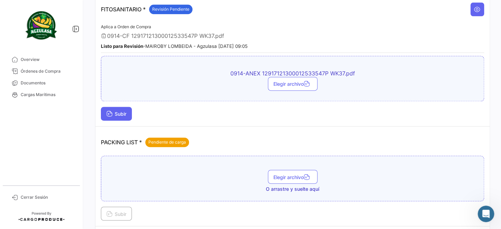
click at [124, 111] on span "Subir" at bounding box center [116, 114] width 20 height 6
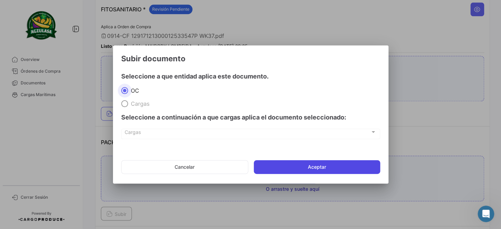
click at [329, 166] on button "Aceptar" at bounding box center [317, 167] width 126 height 14
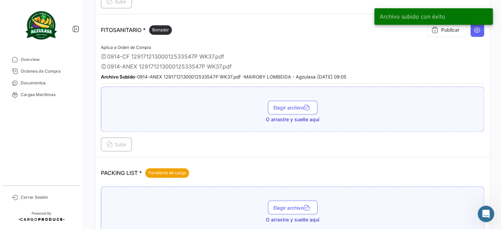
scroll to position [345, 0]
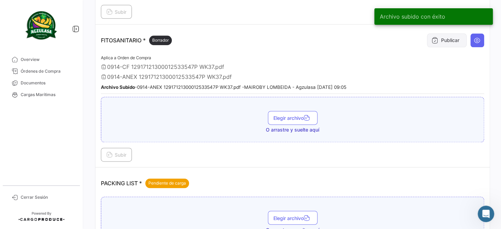
click at [446, 41] on button "Publicar" at bounding box center [447, 40] width 40 height 14
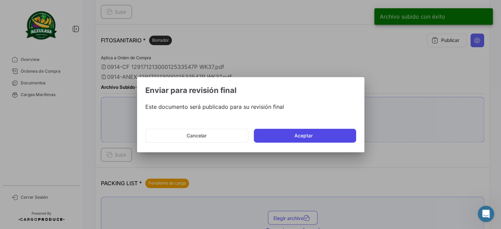
click at [292, 134] on button "Aceptar" at bounding box center [305, 136] width 102 height 14
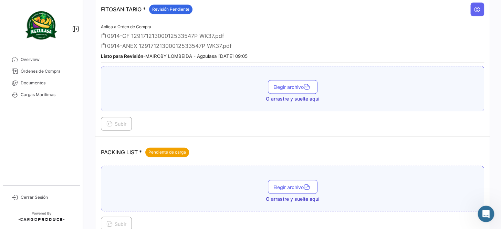
scroll to position [376, 0]
click at [53, 84] on span "Documentos" at bounding box center [48, 83] width 54 height 6
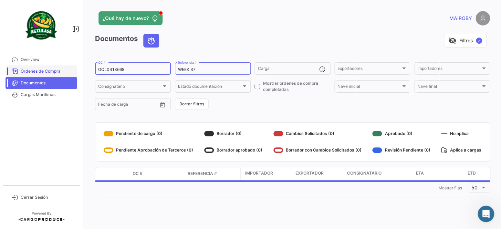
click at [73, 71] on mat-sidenav-container "Overview Órdenes de Compra Documentos Cargas Marítimas Cerrar Sesión ¿Qué hay d…" at bounding box center [250, 114] width 501 height 229
paste input "70"
type input "GQL0413670"
click at [245, 110] on form "GQL0413670 OC # WEEK 37 Referencia # Carga Exportadores Exportadores Importador…" at bounding box center [292, 86] width 395 height 50
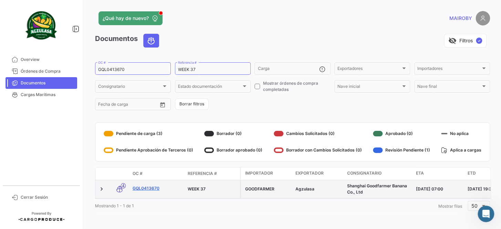
click at [150, 189] on link "GQL0413670" at bounding box center [158, 188] width 50 height 6
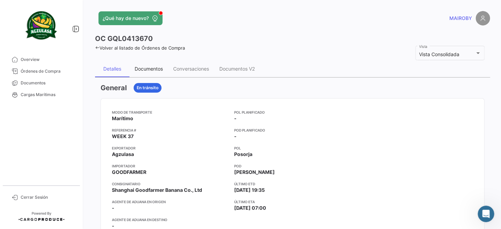
click at [155, 71] on div "Documentos" at bounding box center [149, 69] width 28 height 6
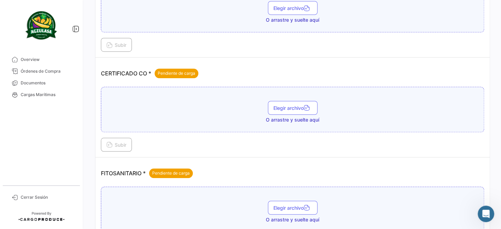
scroll to position [188, 0]
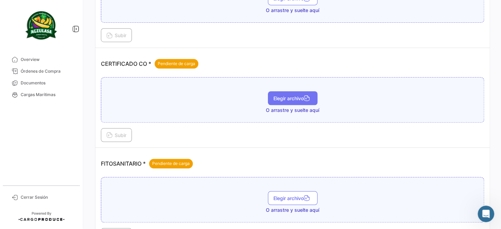
click at [296, 92] on button "Elegir archivo" at bounding box center [293, 98] width 50 height 14
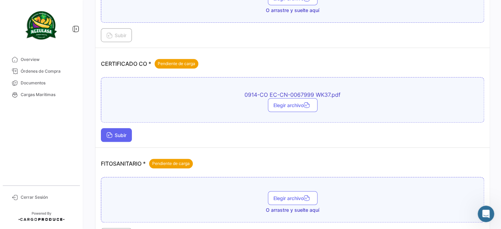
click at [119, 134] on span "Subir" at bounding box center [116, 135] width 20 height 6
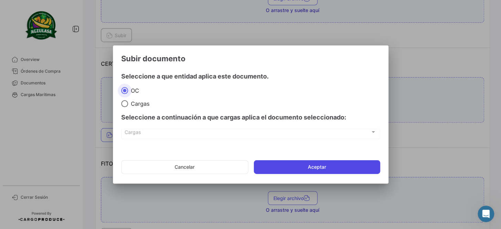
click at [305, 165] on button "Aceptar" at bounding box center [317, 167] width 126 height 14
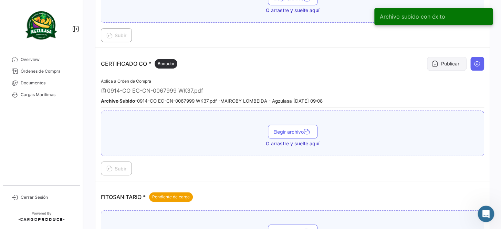
click at [432, 62] on icon at bounding box center [435, 63] width 7 height 7
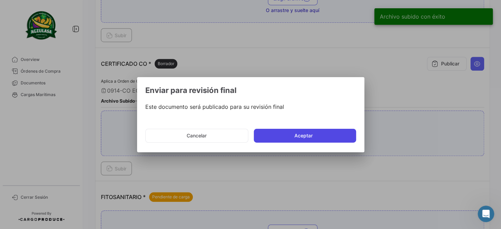
click at [278, 133] on button "Aceptar" at bounding box center [305, 136] width 102 height 14
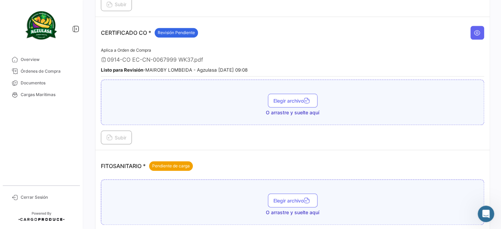
scroll to position [219, 0]
click at [54, 85] on span "Documentos" at bounding box center [48, 83] width 54 height 6
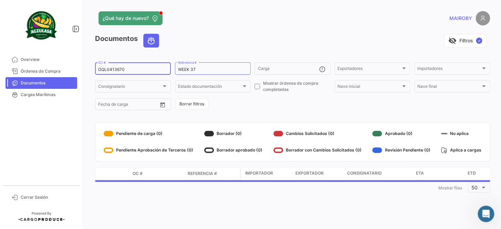
drag, startPoint x: 123, startPoint y: 70, endPoint x: 100, endPoint y: 68, distance: 23.2
click at [100, 68] on div "GQL0413670 OC #" at bounding box center [133, 67] width 70 height 13
drag, startPoint x: 110, startPoint y: 68, endPoint x: 75, endPoint y: 68, distance: 34.8
click at [75, 68] on mat-sidenav-container "Overview Órdenes de Compra Documentos Cargas Marítimas Cerrar Sesión ¿Qué hay d…" at bounding box center [250, 114] width 501 height 229
drag, startPoint x: 129, startPoint y: 67, endPoint x: 87, endPoint y: 66, distance: 41.3
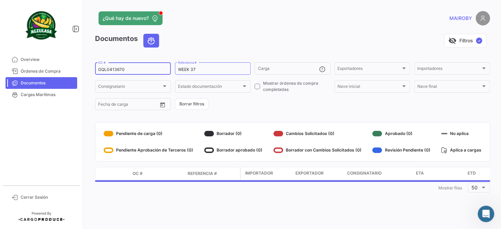
click at [87, 66] on div "¿Qué hay de nuevo? MAIROBY Documentos visibility_off Filtros ✓ GQL0413670 OC # …" at bounding box center [292, 114] width 417 height 229
paste input "642953172"
type input "6429531720"
click at [237, 106] on form "6429531720 OC # WEEK 37 Referencia # Carga Exportadores Exportadores Importador…" at bounding box center [292, 86] width 395 height 50
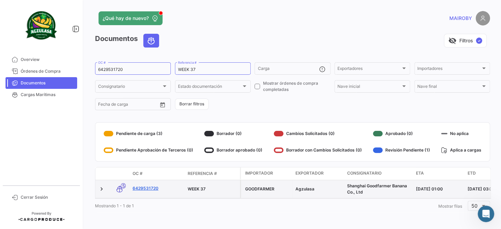
click at [151, 187] on link "6429531720" at bounding box center [158, 188] width 50 height 6
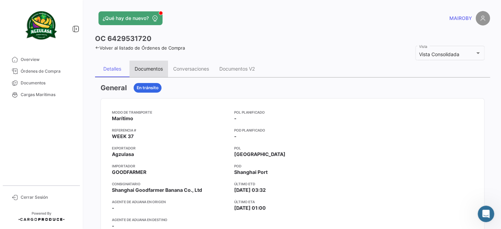
click at [145, 64] on div "Documentos" at bounding box center [149, 69] width 39 height 17
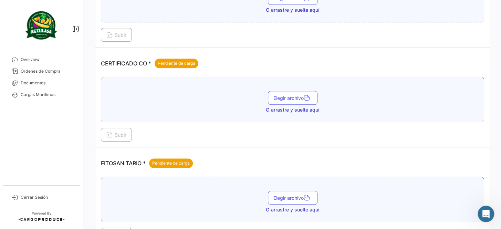
scroll to position [188, 0]
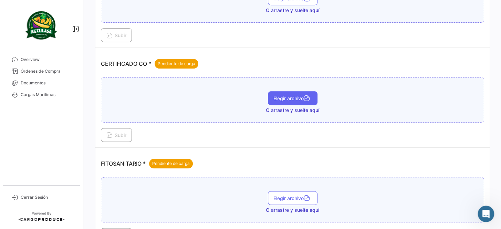
click at [287, 98] on span "Elegir archivo" at bounding box center [293, 98] width 39 height 6
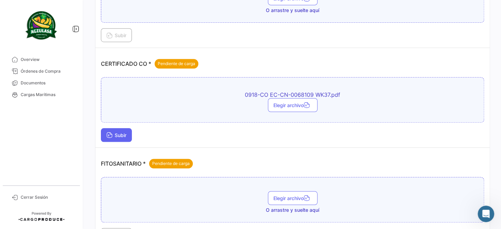
click at [109, 133] on icon at bounding box center [109, 136] width 6 height 6
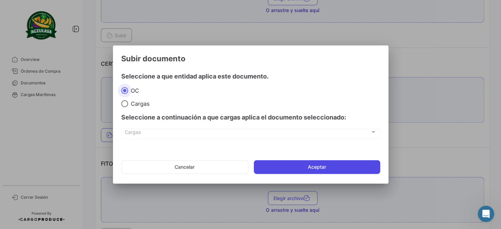
click at [335, 162] on button "Aceptar" at bounding box center [317, 167] width 126 height 14
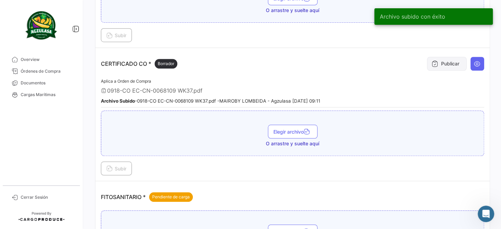
click at [443, 61] on button "Publicar" at bounding box center [447, 64] width 40 height 14
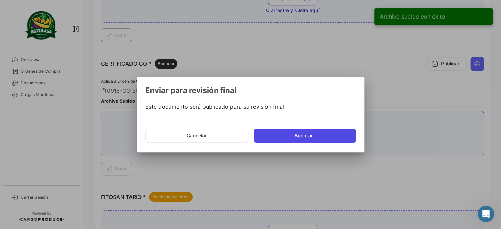
click at [287, 136] on button "Aceptar" at bounding box center [305, 136] width 102 height 14
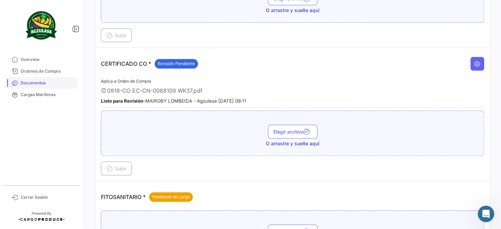
click at [52, 81] on span "Documentos" at bounding box center [48, 83] width 54 height 6
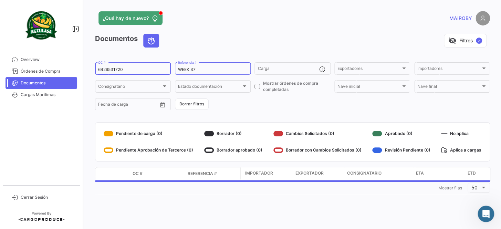
drag, startPoint x: 131, startPoint y: 68, endPoint x: 80, endPoint y: 66, distance: 51.7
click at [80, 66] on mat-sidenav-container "Overview Órdenes de Compra Documentos Cargas Marítimas Cerrar Sesión ¿Qué hay d…" at bounding box center [250, 114] width 501 height 229
paste input "BKECGYE0004998"
type input "BKECGYE0004998"
click at [235, 102] on form "BKECGYE0004998 OC # WEEK 37 Referencia # Carga Exportadores Exportadores Import…" at bounding box center [292, 86] width 395 height 50
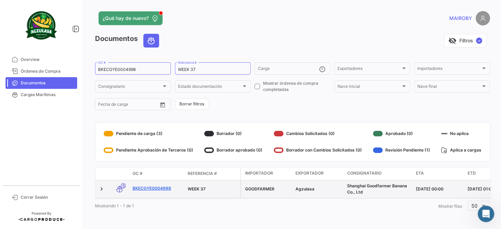
click at [157, 187] on link "BKECGYE0004998" at bounding box center [158, 188] width 50 height 6
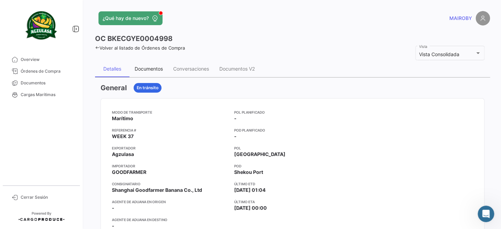
click at [151, 72] on div "Documentos" at bounding box center [149, 69] width 39 height 17
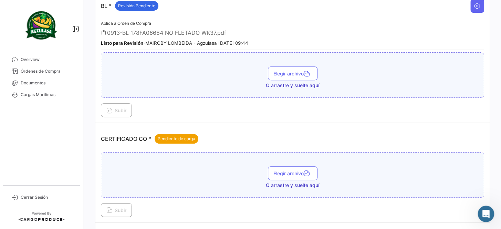
scroll to position [125, 0]
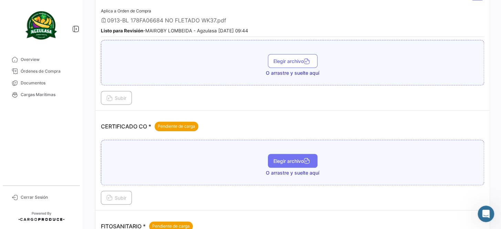
click at [295, 155] on button "Elegir archivo" at bounding box center [293, 161] width 50 height 14
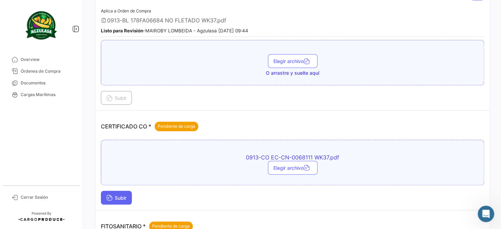
click at [107, 198] on icon at bounding box center [109, 198] width 6 height 6
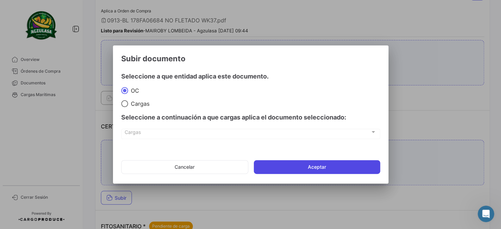
click at [288, 161] on button "Aceptar" at bounding box center [317, 167] width 126 height 14
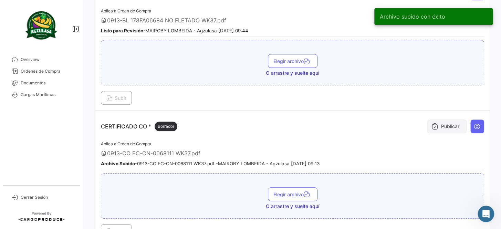
click at [446, 122] on button "Publicar" at bounding box center [447, 127] width 40 height 14
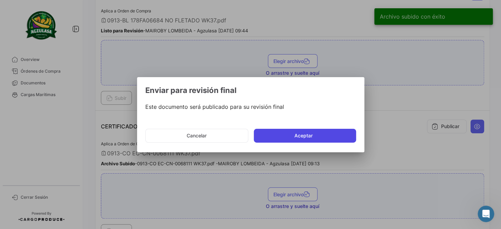
click at [318, 139] on button "Aceptar" at bounding box center [305, 136] width 102 height 14
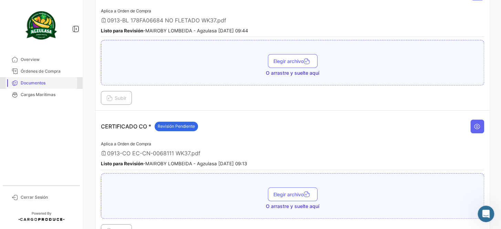
click at [49, 86] on link "Documentos" at bounding box center [42, 83] width 72 height 12
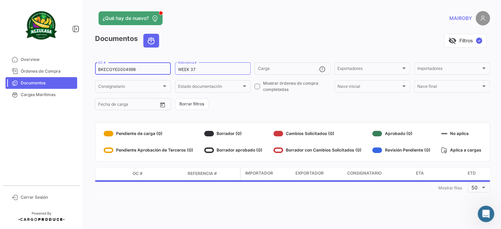
drag, startPoint x: 141, startPoint y: 69, endPoint x: 85, endPoint y: 68, distance: 56.5
click at [85, 68] on div "¿Qué hay de nuevo? MAIROBY Documentos visibility_off Filtros ✓ BKECGYE0004998 O…" at bounding box center [292, 114] width 417 height 229
paste input "9"
type input "BKECGYE0004999"
click at [254, 106] on form "BKECGYE0004999 OC # WEEK 37 Referencia # Carga Exportadores Exportadores Import…" at bounding box center [292, 86] width 395 height 50
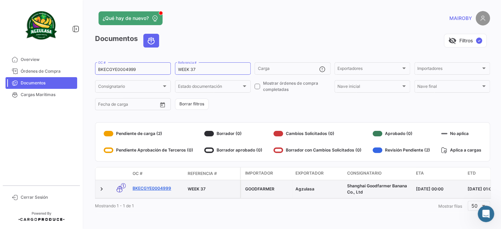
click at [158, 188] on link "BKECGYE0004999" at bounding box center [158, 188] width 50 height 6
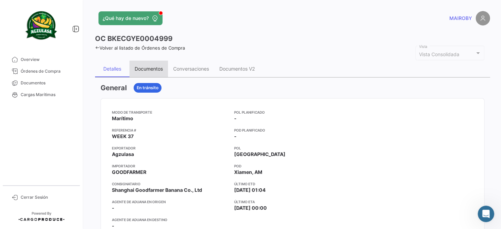
click at [148, 70] on div "Documentos" at bounding box center [149, 69] width 28 height 6
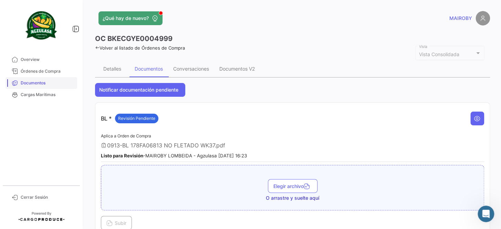
click at [54, 82] on span "Documentos" at bounding box center [48, 83] width 54 height 6
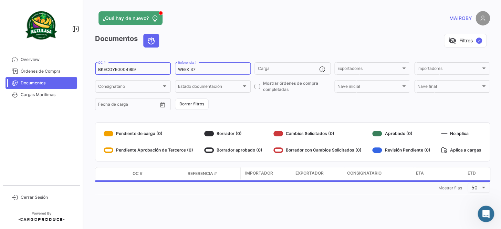
drag, startPoint x: 147, startPoint y: 69, endPoint x: 95, endPoint y: 69, distance: 52.4
click at [95, 69] on div "BKECGYE0004999 OC #" at bounding box center [133, 67] width 76 height 13
paste input "2311844890"
type input "2311844890"
click at [245, 108] on form "2311844890 OC # WEEK 37 Referencia # Carga Exportadores Exportadores Importador…" at bounding box center [292, 86] width 395 height 50
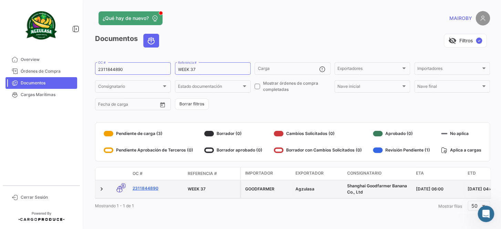
click at [148, 186] on link "2311844890" at bounding box center [158, 188] width 50 height 6
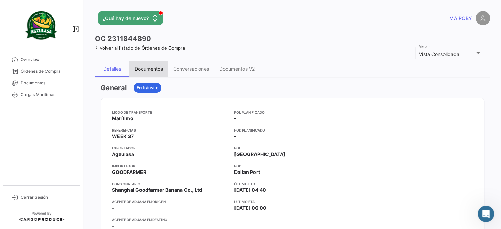
click at [153, 70] on div "Documentos" at bounding box center [149, 69] width 28 height 6
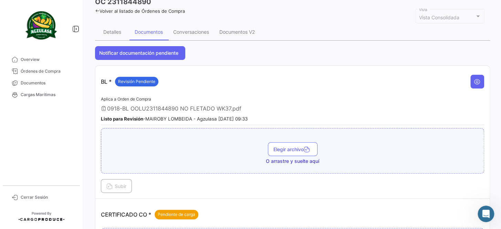
scroll to position [94, 0]
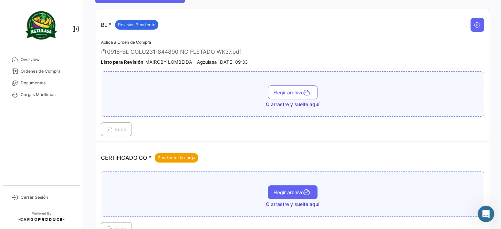
click at [281, 186] on button "Elegir archivo" at bounding box center [293, 192] width 50 height 14
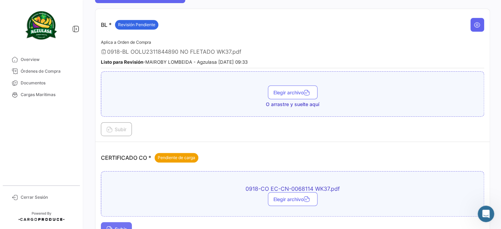
click at [124, 224] on button "Subir" at bounding box center [116, 229] width 31 height 14
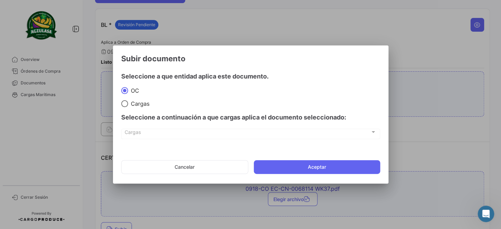
click at [336, 159] on mat-dialog-actions "Cancelar Aceptar" at bounding box center [250, 166] width 259 height 23
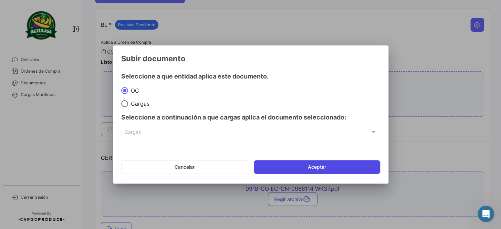
click at [333, 163] on button "Aceptar" at bounding box center [317, 167] width 126 height 14
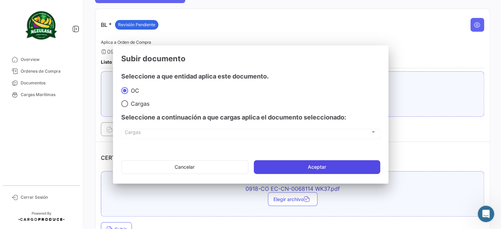
scroll to position [99, 0]
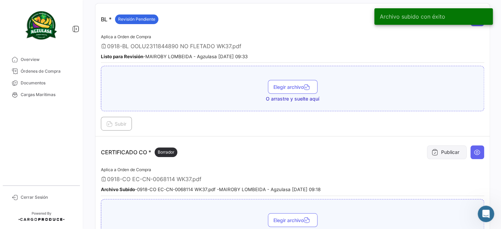
click at [427, 155] on button "Publicar" at bounding box center [447, 152] width 40 height 14
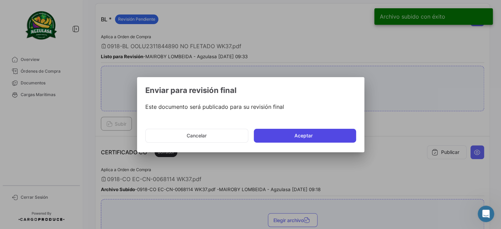
click at [297, 134] on button "Aceptar" at bounding box center [305, 136] width 102 height 14
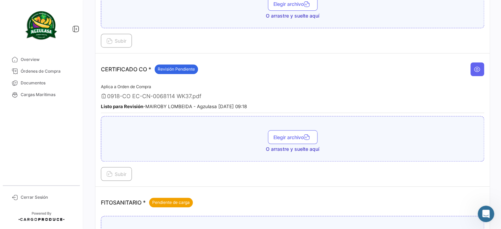
scroll to position [193, 0]
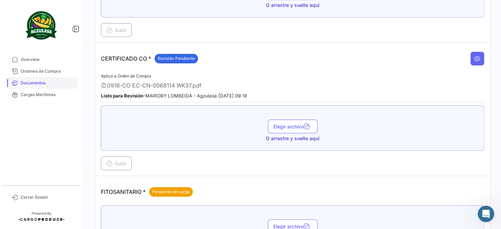
click at [52, 84] on span "Documentos" at bounding box center [48, 83] width 54 height 6
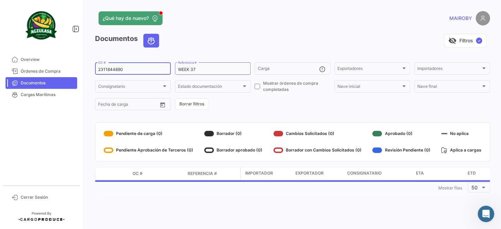
drag, startPoint x: 133, startPoint y: 70, endPoint x: 93, endPoint y: 71, distance: 39.3
click at [93, 71] on div "¿Qué hay de nuevo? MAIROBY Documentos visibility_off Filtros ✓ 2311844890 OC # …" at bounding box center [292, 114] width 417 height 229
paste input "EBKG14132377"
type input "EBKG14132377"
click at [239, 105] on form "EBKG14132377 OC # WEEK 37 Referencia # Carga Exportadores Exportadores Importad…" at bounding box center [292, 86] width 395 height 50
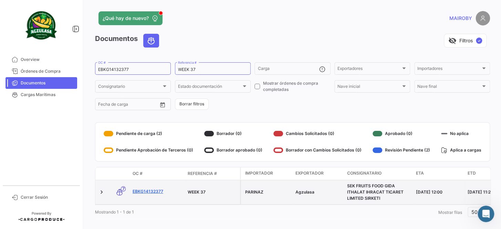
click at [155, 191] on link "EBKG14132377" at bounding box center [158, 191] width 50 height 6
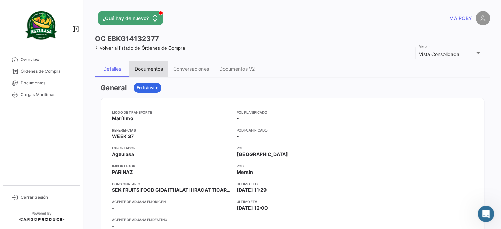
click at [136, 66] on div "Documentos" at bounding box center [149, 69] width 28 height 6
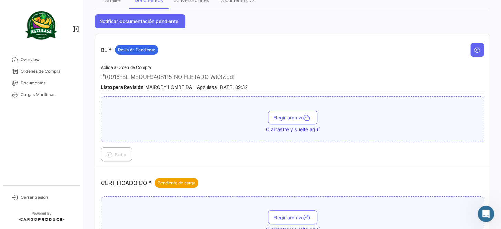
scroll to position [94, 0]
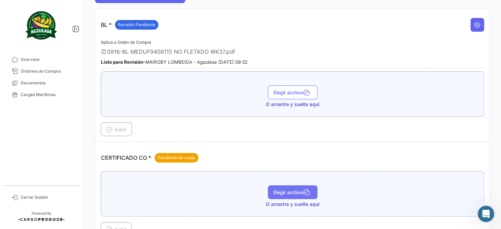
click at [296, 194] on button "Elegir archivo" at bounding box center [293, 192] width 50 height 14
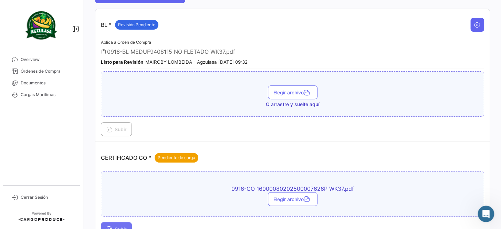
click at [125, 223] on button "Subir" at bounding box center [116, 229] width 31 height 14
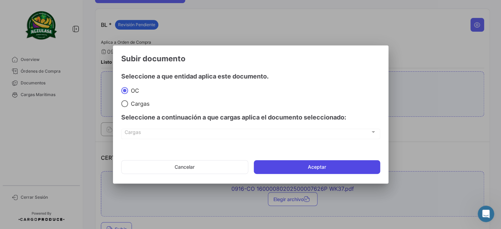
click at [319, 169] on button "Aceptar" at bounding box center [317, 167] width 126 height 14
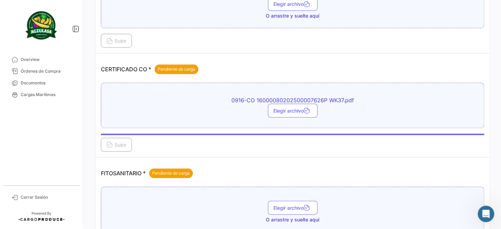
scroll to position [193, 0]
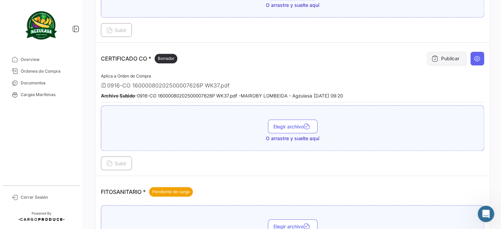
click at [435, 61] on button "Publicar" at bounding box center [447, 59] width 40 height 14
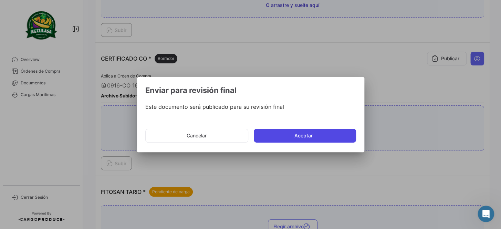
click at [331, 131] on button "Aceptar" at bounding box center [305, 136] width 102 height 14
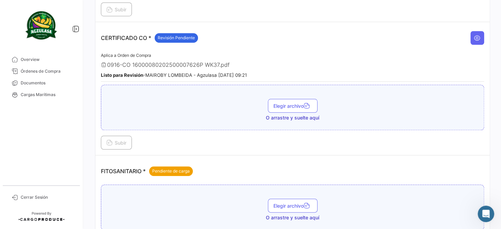
scroll to position [224, 0]
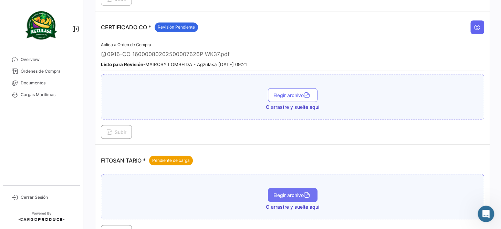
click at [286, 192] on span "Elegir archivo" at bounding box center [293, 195] width 39 height 6
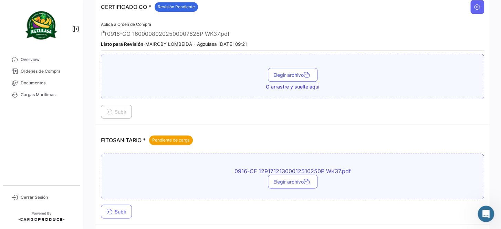
scroll to position [256, 0]
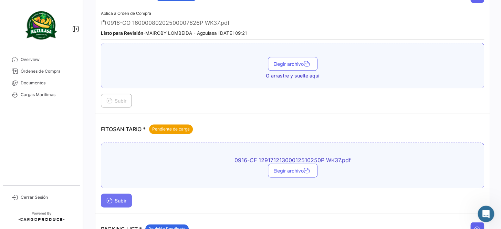
click at [119, 194] on button "Subir" at bounding box center [116, 201] width 31 height 14
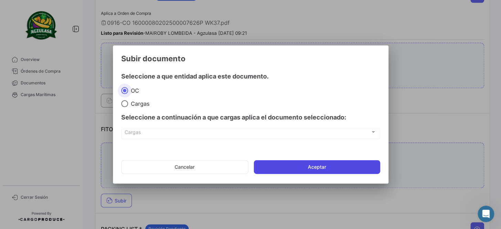
click at [303, 168] on button "Aceptar" at bounding box center [317, 167] width 126 height 14
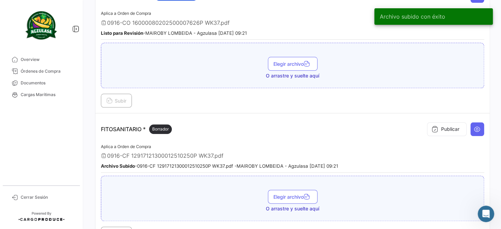
click at [464, 123] on div "Publicar" at bounding box center [454, 129] width 60 height 21
click at [451, 125] on button "Publicar" at bounding box center [447, 129] width 40 height 14
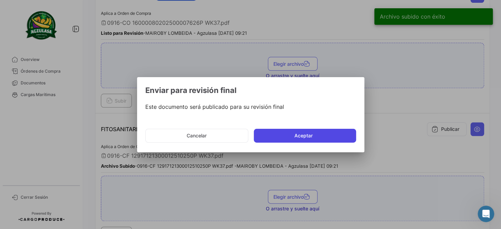
click at [312, 140] on button "Aceptar" at bounding box center [305, 136] width 102 height 14
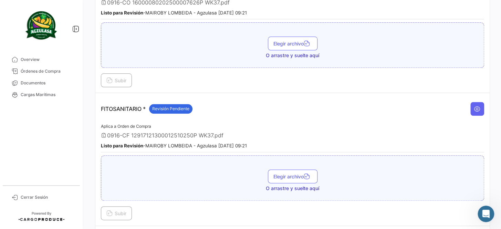
scroll to position [287, 0]
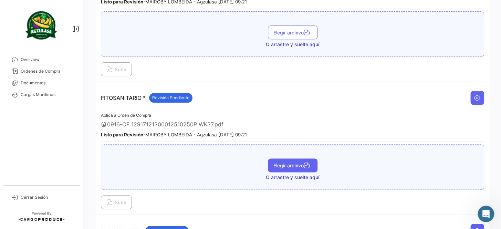
click at [294, 163] on span "Elegir archivo" at bounding box center [293, 166] width 39 height 6
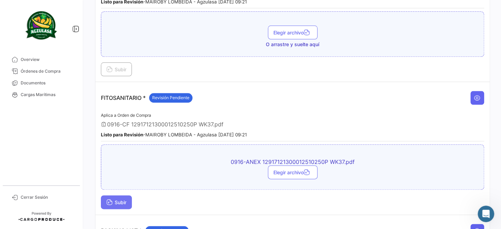
click at [121, 195] on button "Subir" at bounding box center [116, 202] width 31 height 14
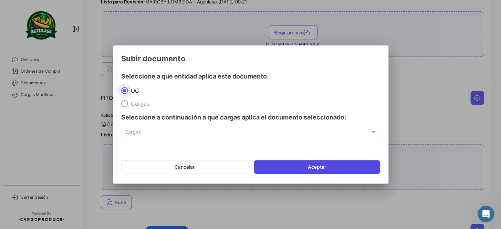
click at [282, 165] on button "Aceptar" at bounding box center [317, 167] width 126 height 14
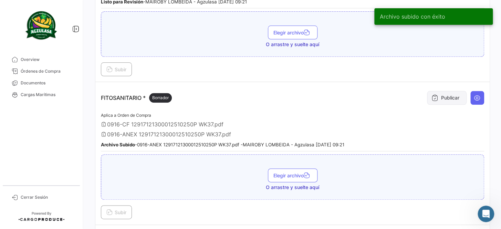
click at [438, 96] on button "Publicar" at bounding box center [447, 98] width 40 height 14
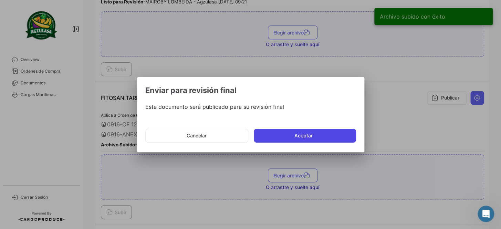
click at [296, 140] on button "Aceptar" at bounding box center [305, 136] width 102 height 14
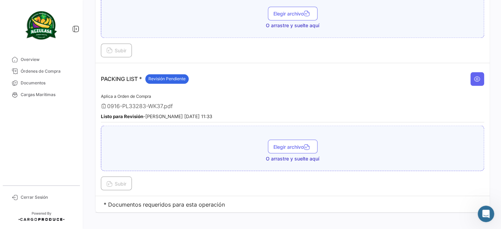
scroll to position [450, 0]
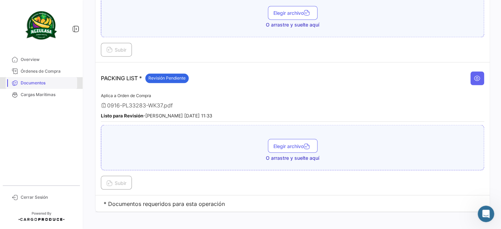
click at [65, 82] on span "Documentos" at bounding box center [48, 83] width 54 height 6
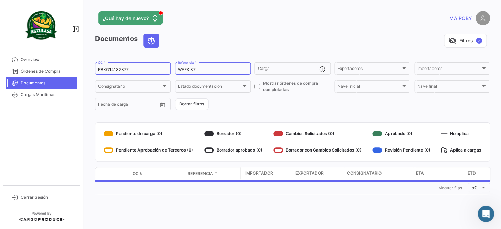
drag, startPoint x: 97, startPoint y: 70, endPoint x: 86, endPoint y: 72, distance: 10.9
click at [86, 72] on div "¿Qué hay de nuevo? MAIROBY Documentos visibility_off Filtros ✓ EBKG14132377 OC …" at bounding box center [292, 114] width 417 height 229
drag, startPoint x: 150, startPoint y: 71, endPoint x: 78, endPoint y: 71, distance: 72.3
click at [76, 71] on mat-sidenav-container "Overview Órdenes de Compra Documentos Cargas Marítimas Cerrar Sesión ¿Qué hay d…" at bounding box center [250, 114] width 501 height 229
paste input "259166414"
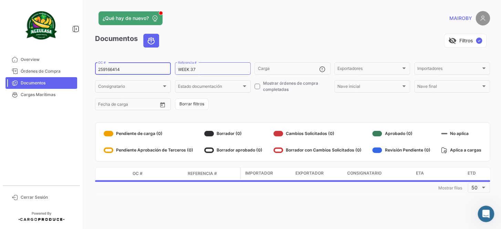
type input "259166414"
click at [276, 106] on form "259166414 OC # WEEK 37 Referencia # Carga Exportadores Exportadores Importadore…" at bounding box center [292, 86] width 395 height 50
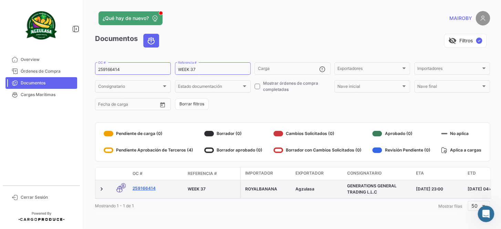
click at [147, 187] on link "259166414" at bounding box center [158, 188] width 50 height 6
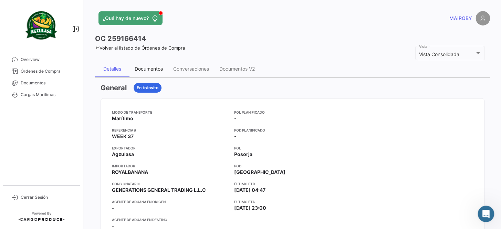
click at [162, 67] on div "Documentos" at bounding box center [149, 69] width 28 height 6
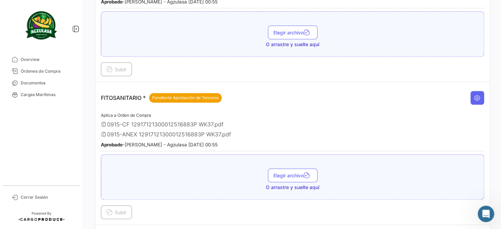
scroll to position [274, 0]
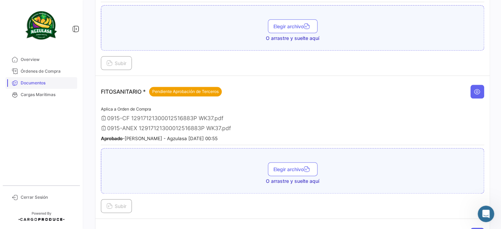
click at [48, 80] on span "Documentos" at bounding box center [48, 83] width 54 height 6
